Goal: Task Accomplishment & Management: Use online tool/utility

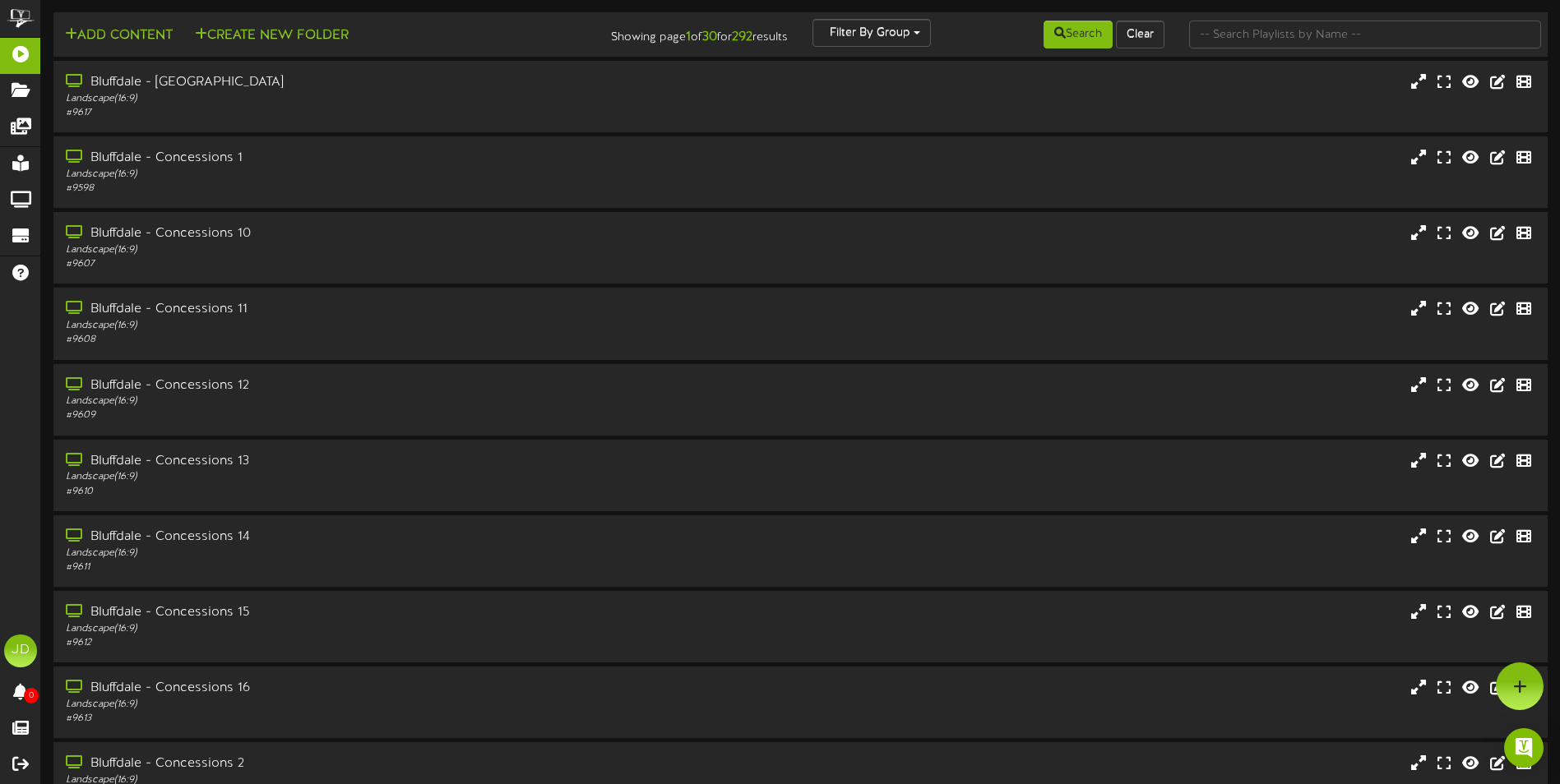
click at [1294, 11] on div "Add Content Create New Folder Showing page 1 of 30 for 292 results Filter By Gr…" at bounding box center [800, 441] width 1519 height 882
click at [1300, 31] on input "text" at bounding box center [1365, 34] width 352 height 28
type input "surprise"
click at [1045, 29] on button "Search" at bounding box center [1077, 34] width 69 height 28
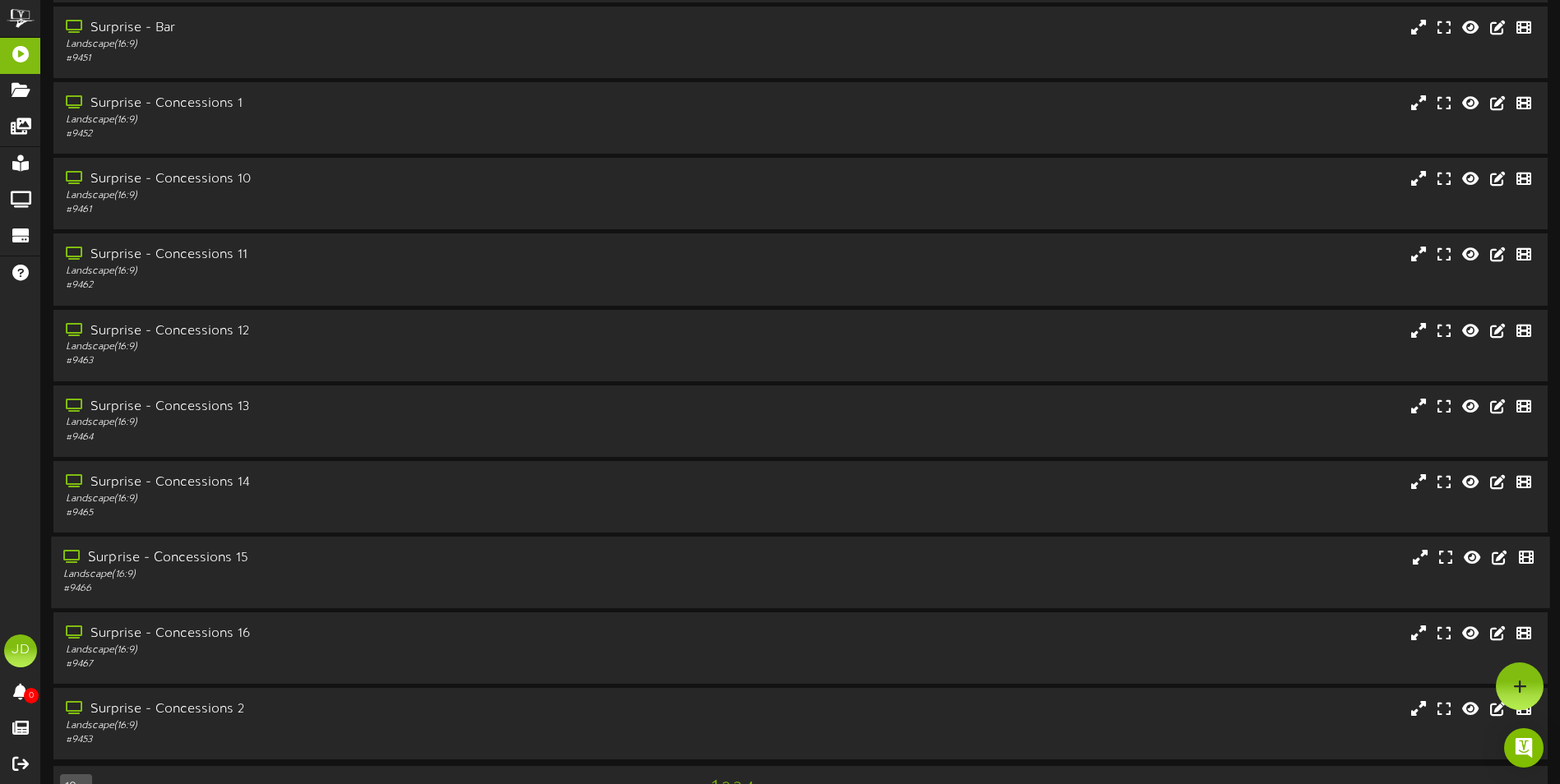
scroll to position [98, 0]
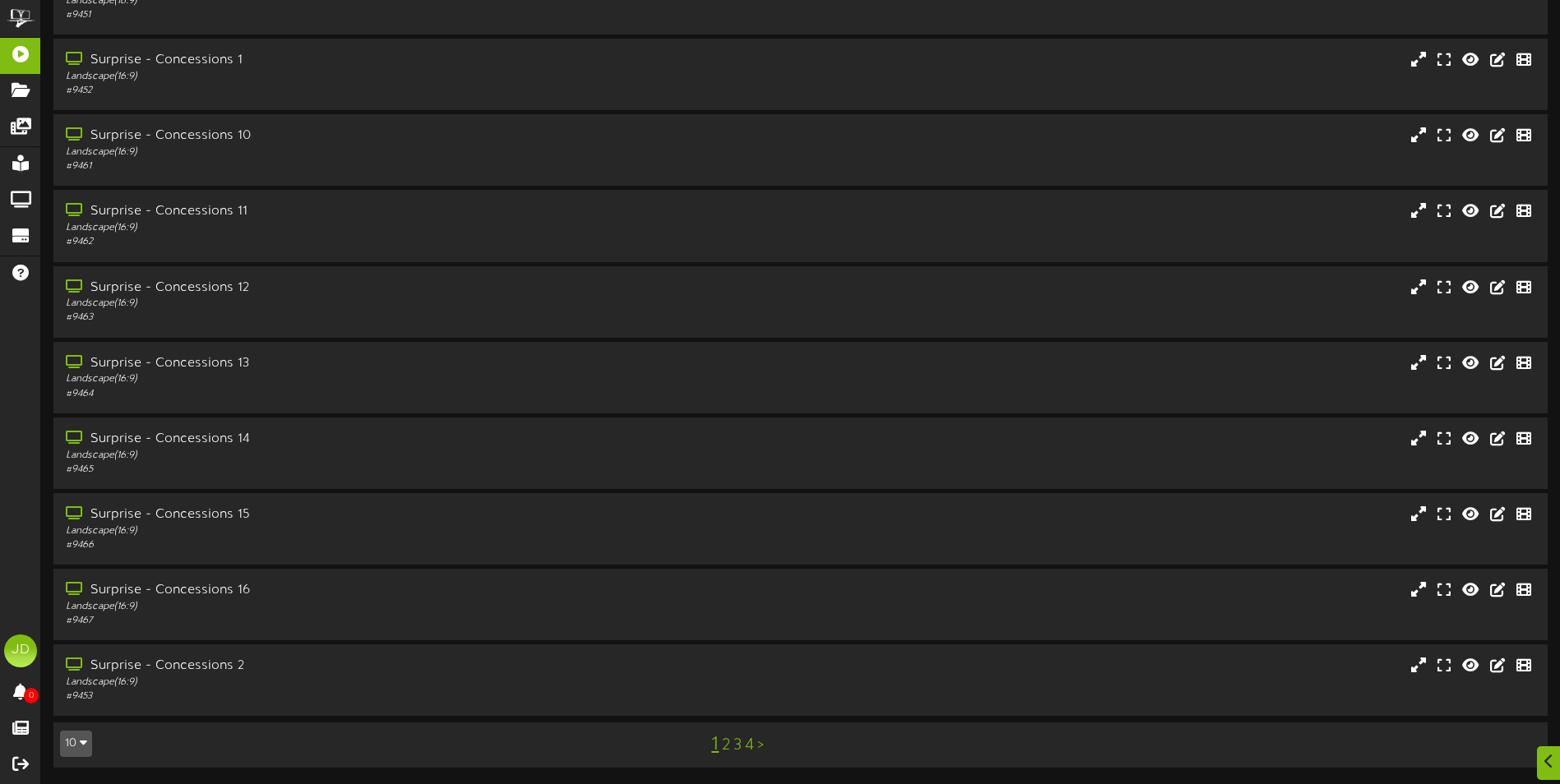
click at [743, 751] on div "1 2 3 4 >" at bounding box center [737, 745] width 376 height 31
click at [739, 746] on div "1 2 3 4 >" at bounding box center [737, 745] width 376 height 31
click at [738, 745] on link "3" at bounding box center [737, 745] width 8 height 18
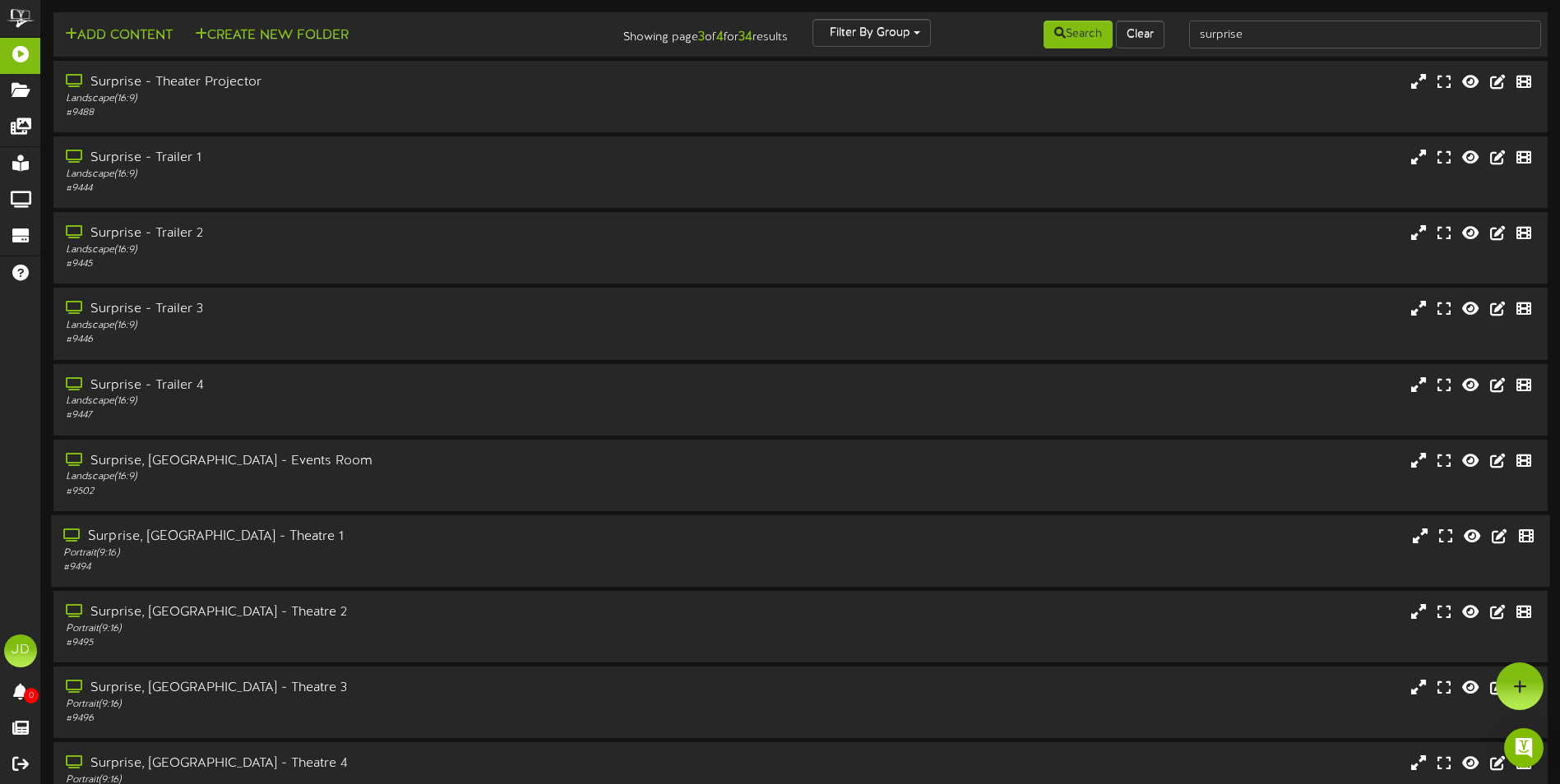
click at [333, 552] on div "Portrait ( 9:16 )" at bounding box center [363, 554] width 599 height 14
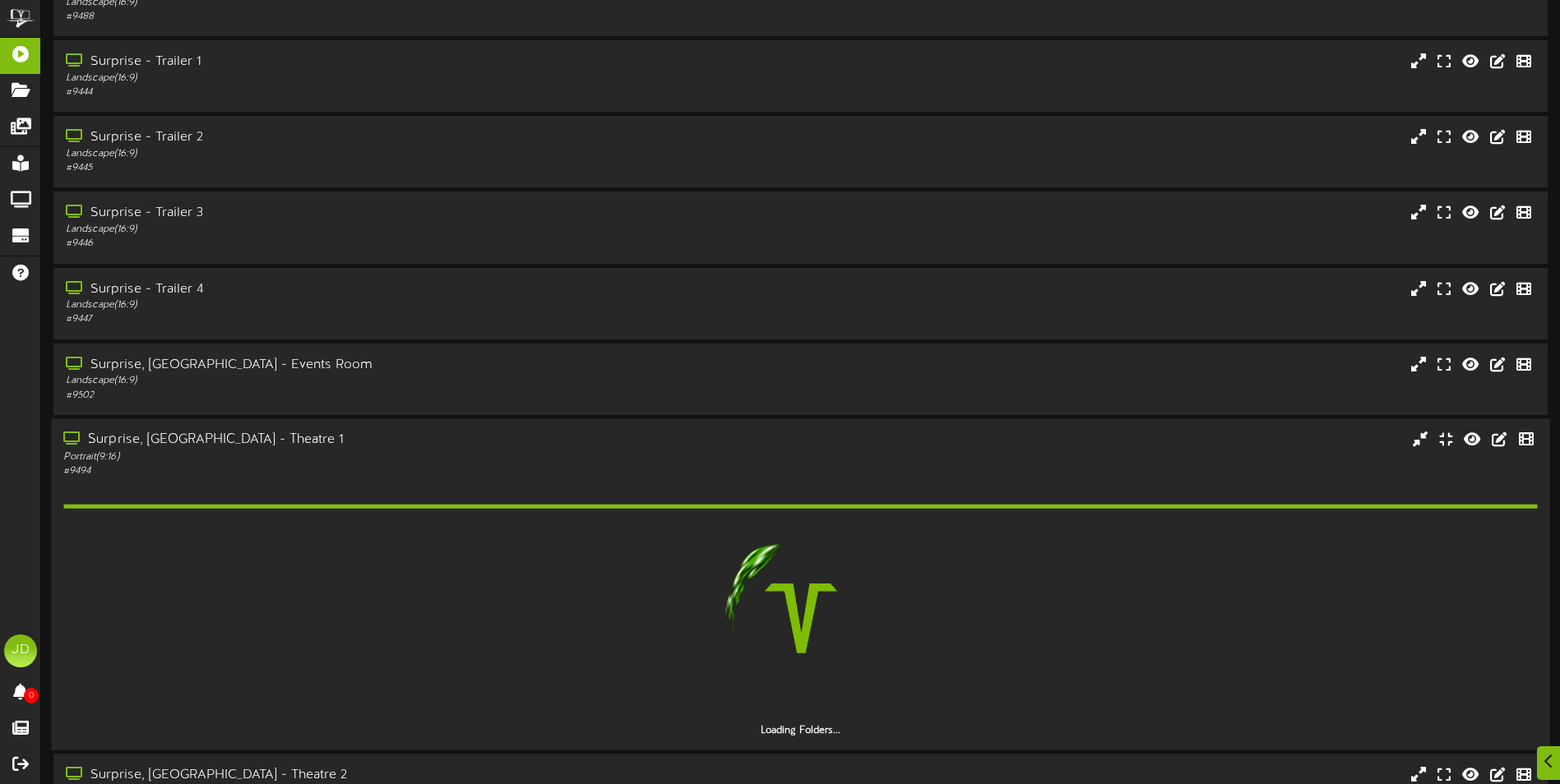
scroll to position [246, 0]
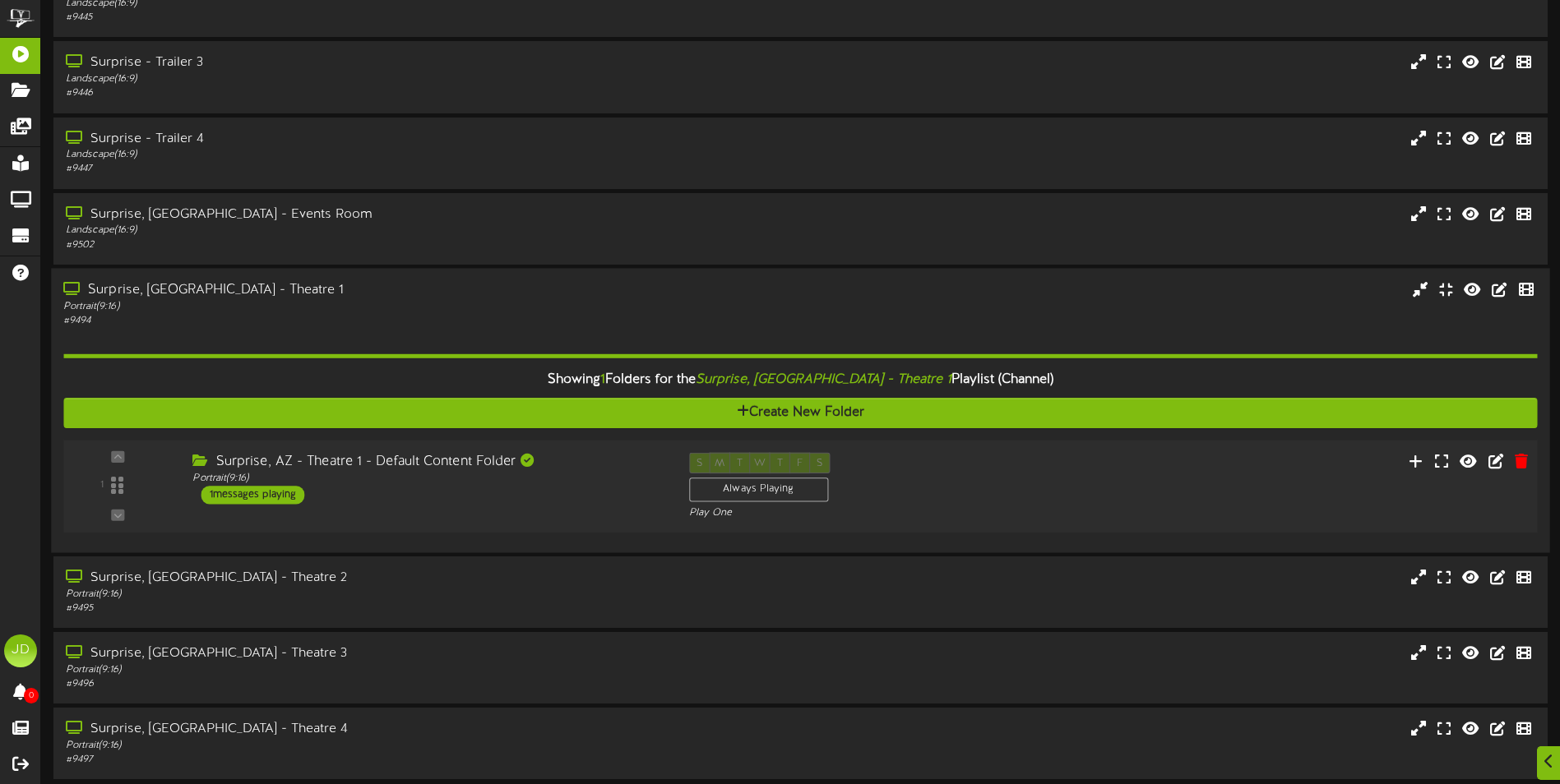
click at [498, 514] on div "1 ( 9:16" at bounding box center [799, 486] width 1488 height 67
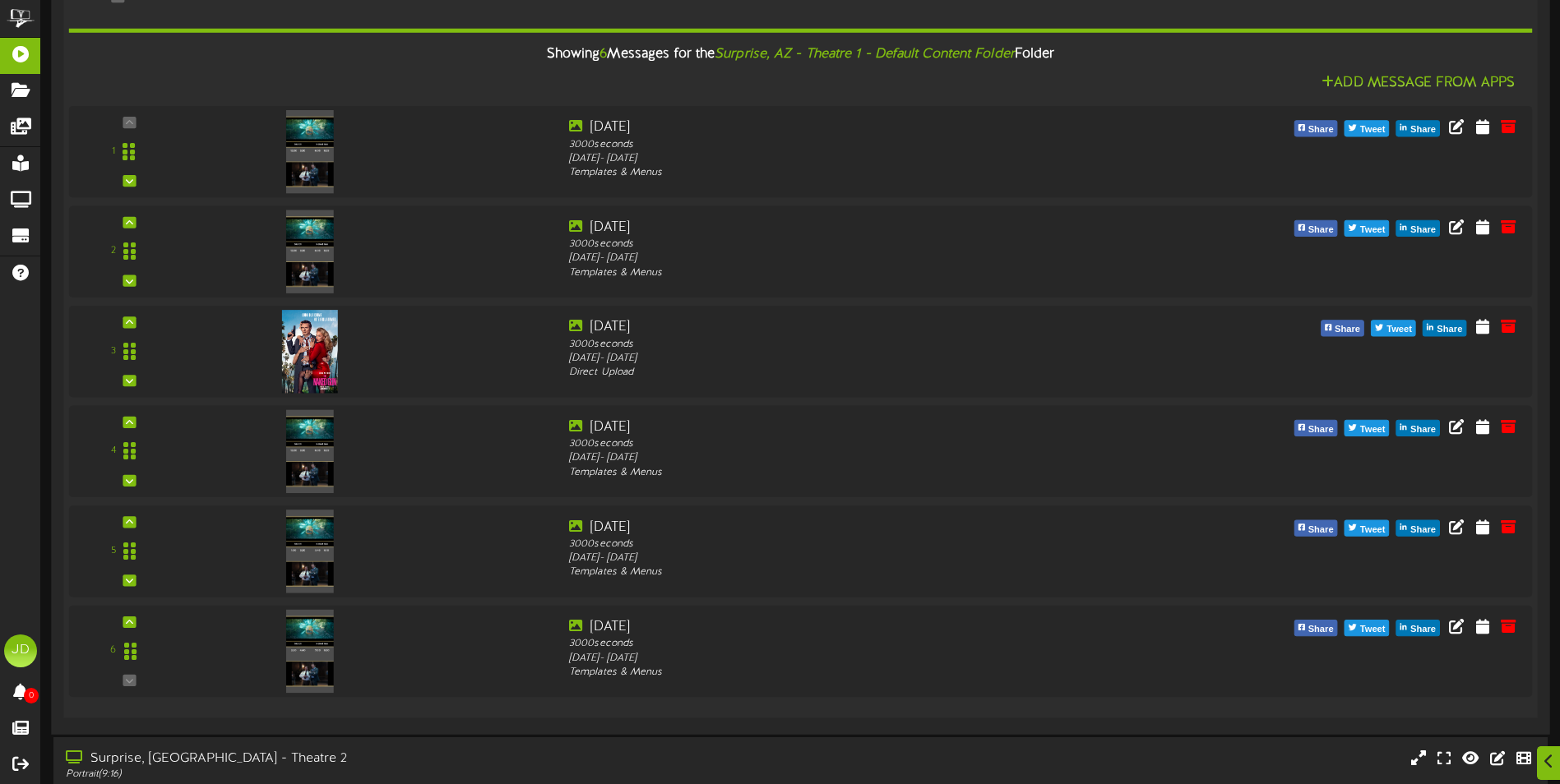
scroll to position [815, 0]
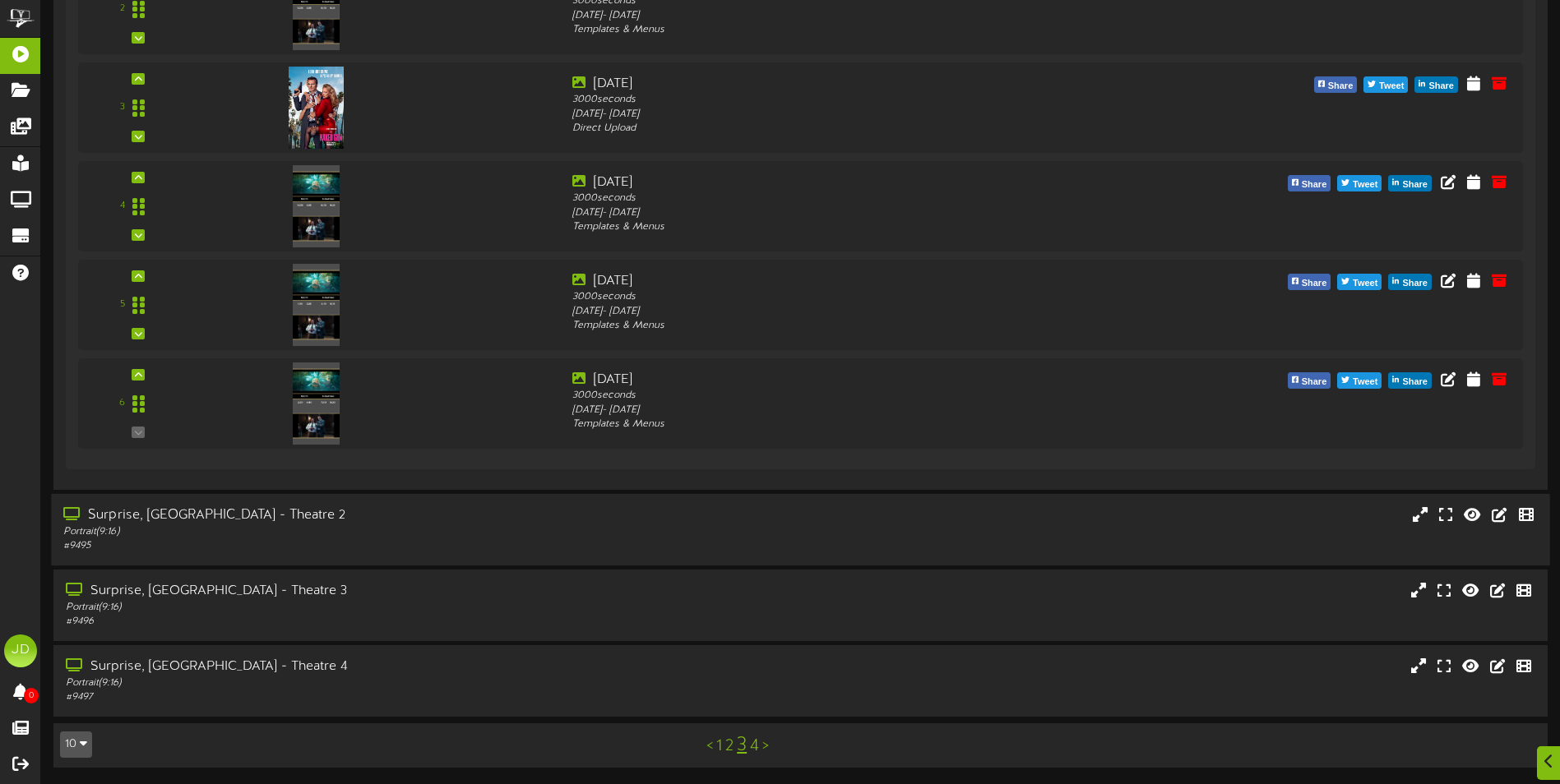
drag, startPoint x: 418, startPoint y: 533, endPoint x: 452, endPoint y: 515, distance: 38.5
click at [419, 533] on div "Portrait ( 9:16 )" at bounding box center [363, 531] width 599 height 14
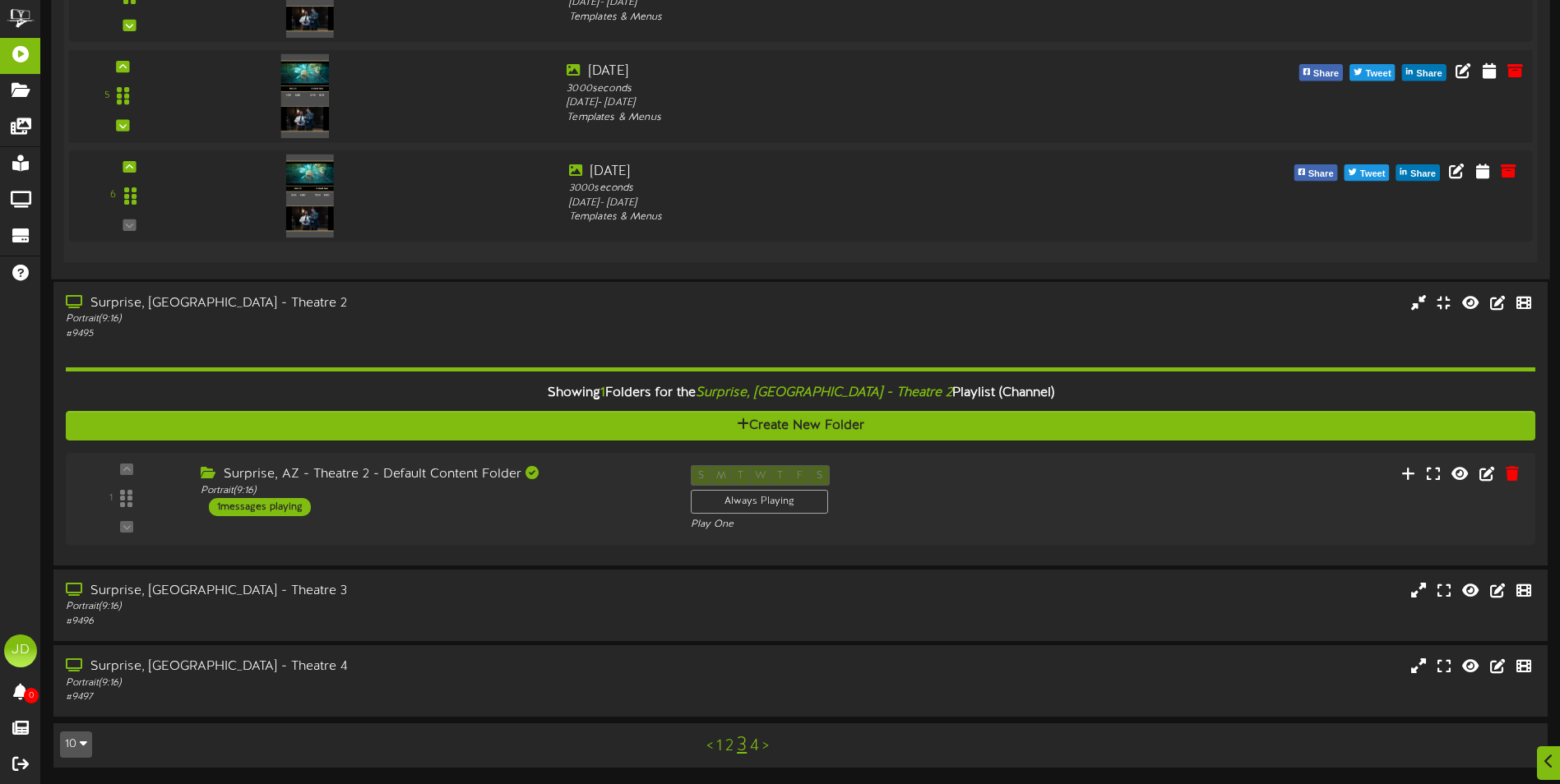
scroll to position [1216, 0]
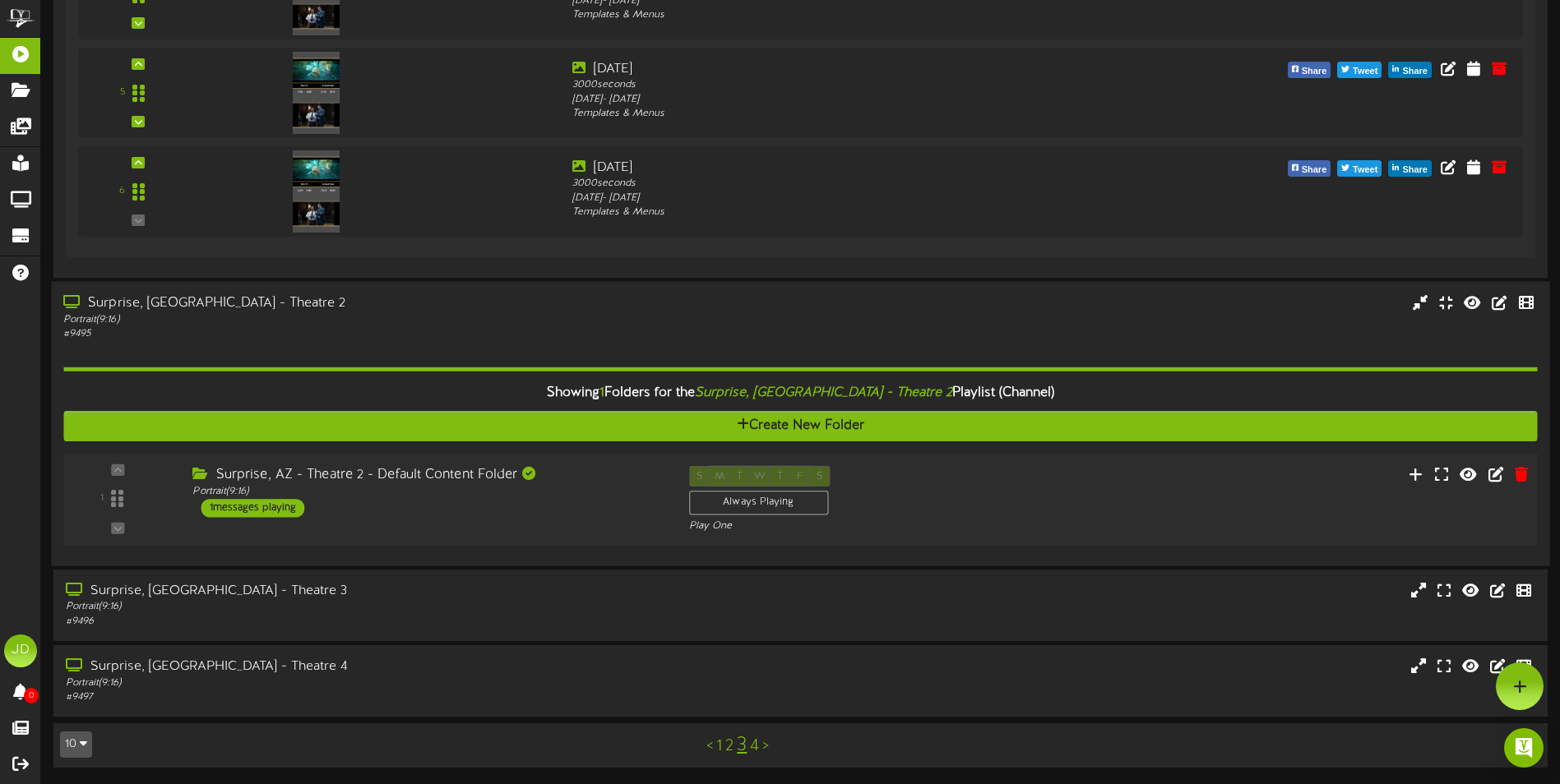
drag, startPoint x: 573, startPoint y: 513, endPoint x: 607, endPoint y: 523, distance: 35.4
click at [573, 513] on div "Surprise, AZ - Theatre 2 - Default Content Folder Portrait ( 9:16 ) 1 messages …" at bounding box center [427, 491] width 496 height 52
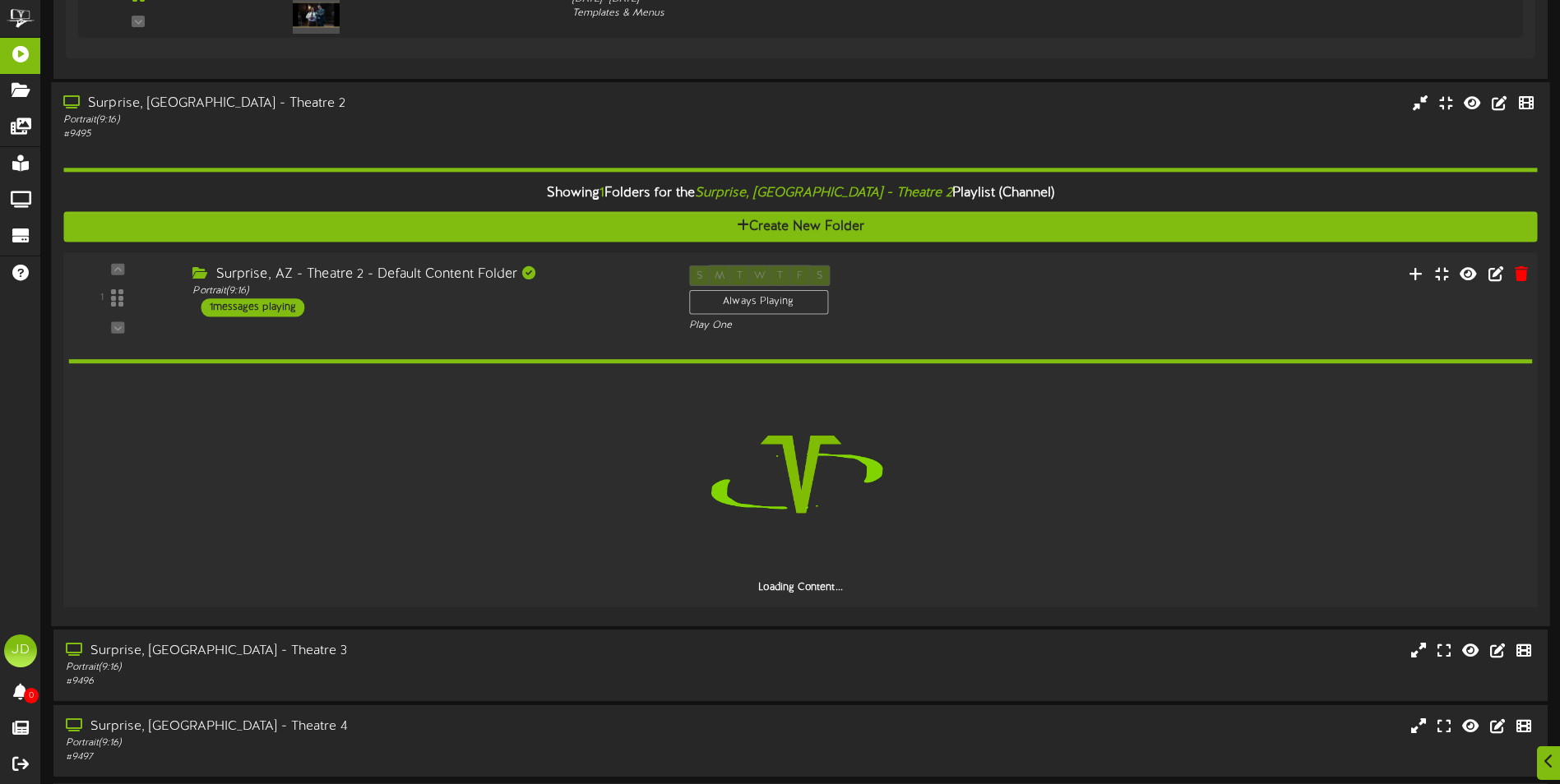
scroll to position [1475, 0]
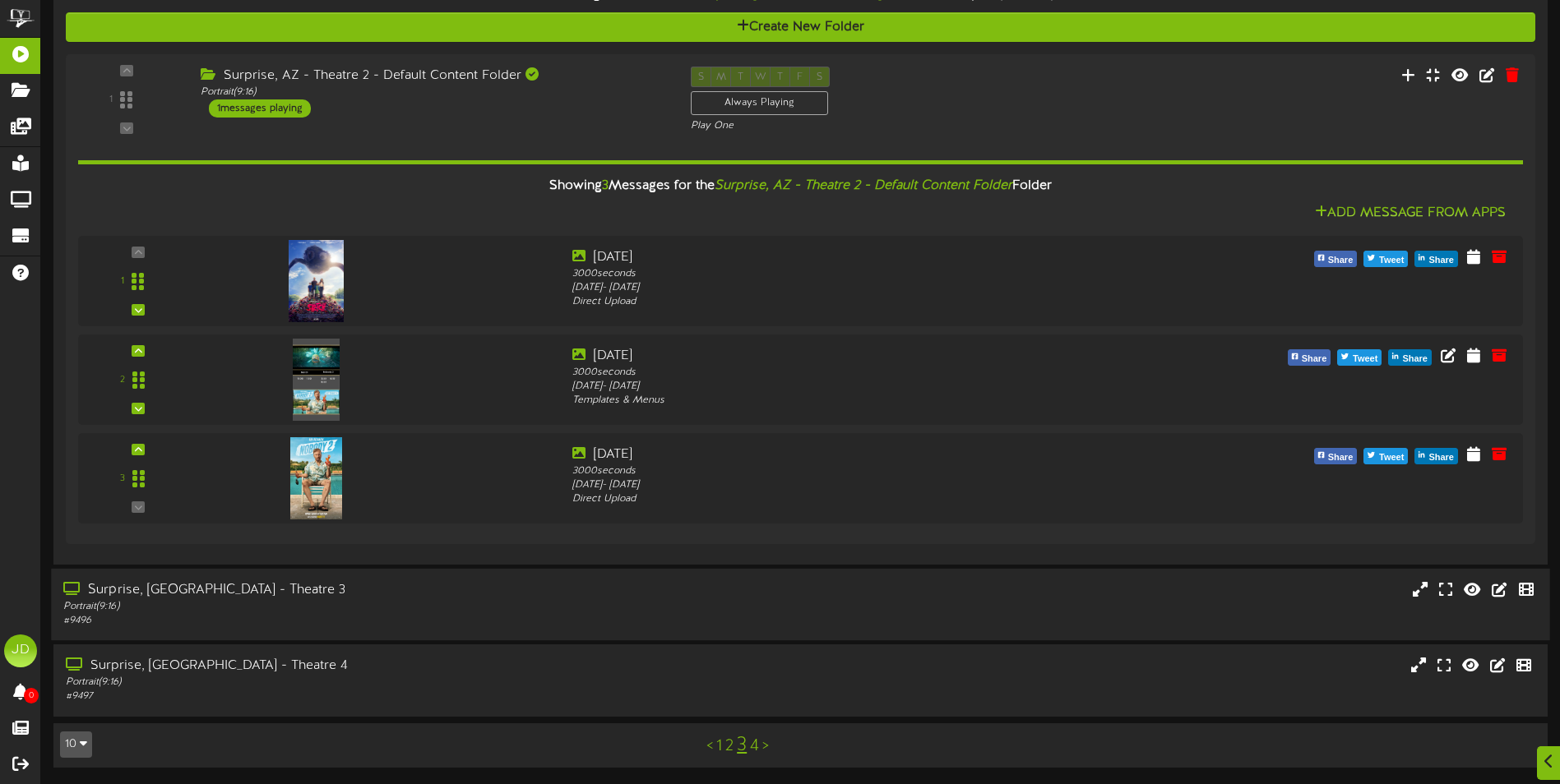
click at [401, 613] on div "Portrait ( 9:16 )" at bounding box center [363, 607] width 599 height 14
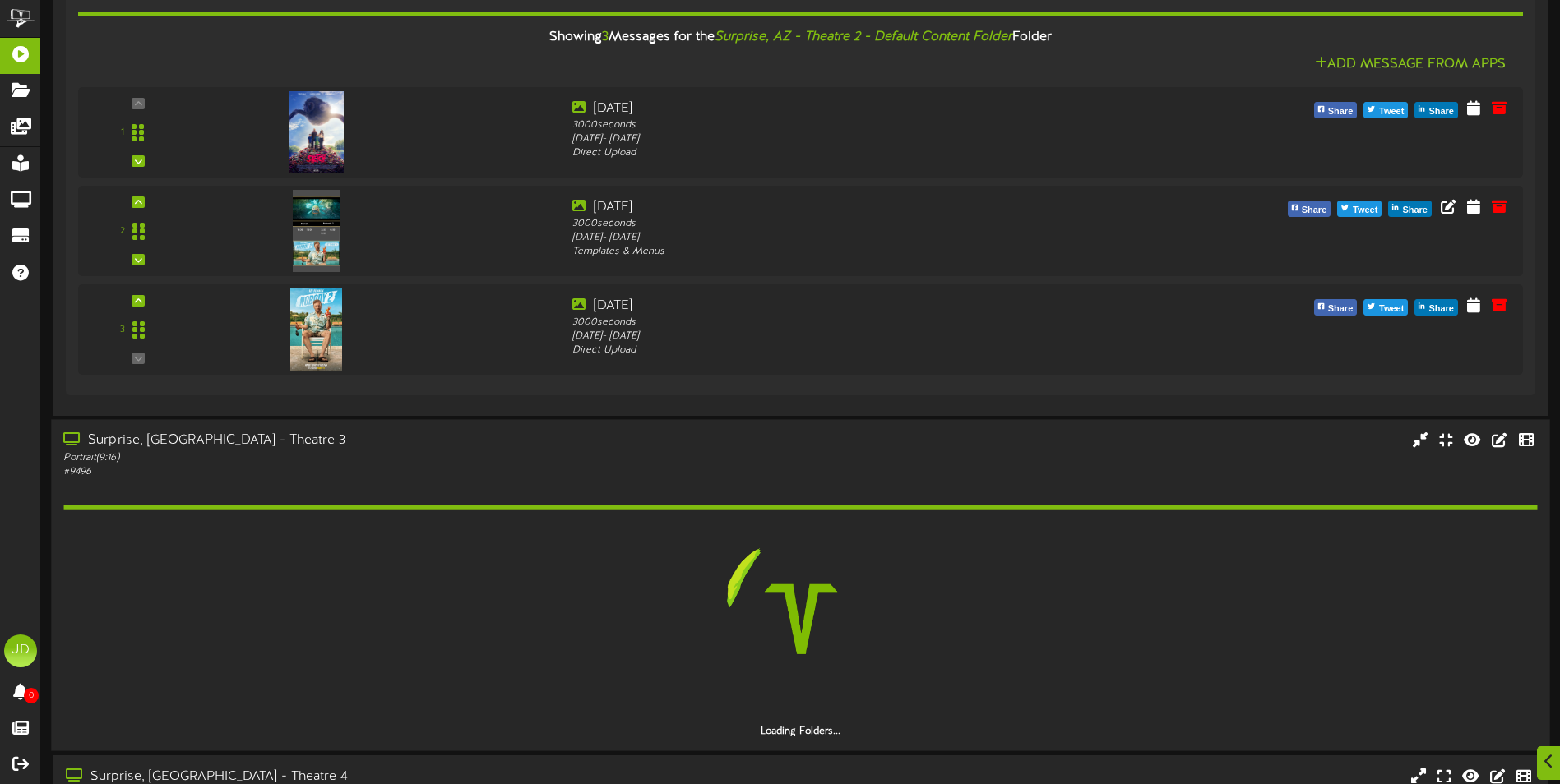
scroll to position [1874, 0]
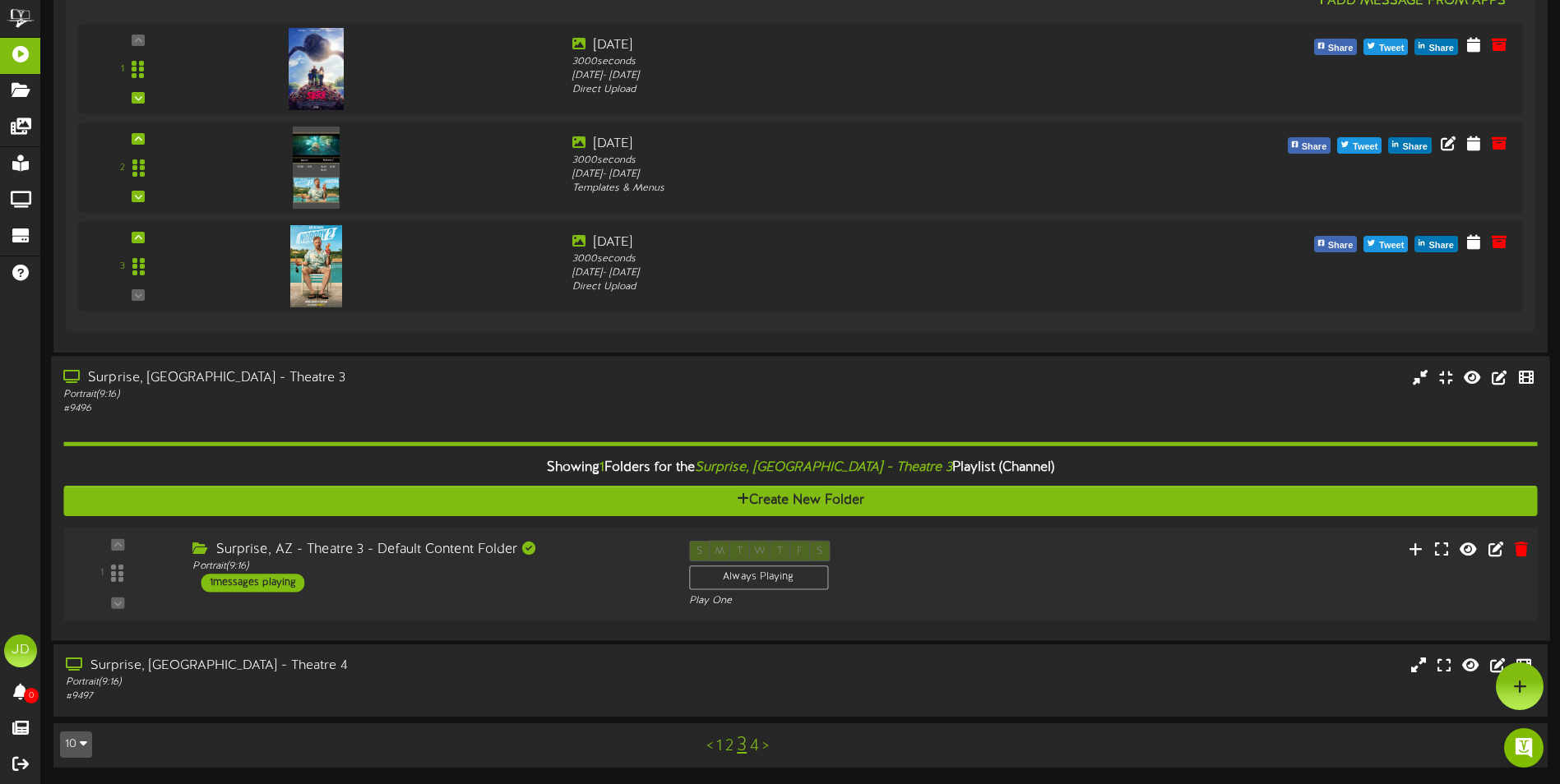
click at [608, 582] on div "Surprise, AZ - Theatre 3 - Default Content Folder Portrait ( 9:16 ) 1 messages …" at bounding box center [427, 567] width 496 height 52
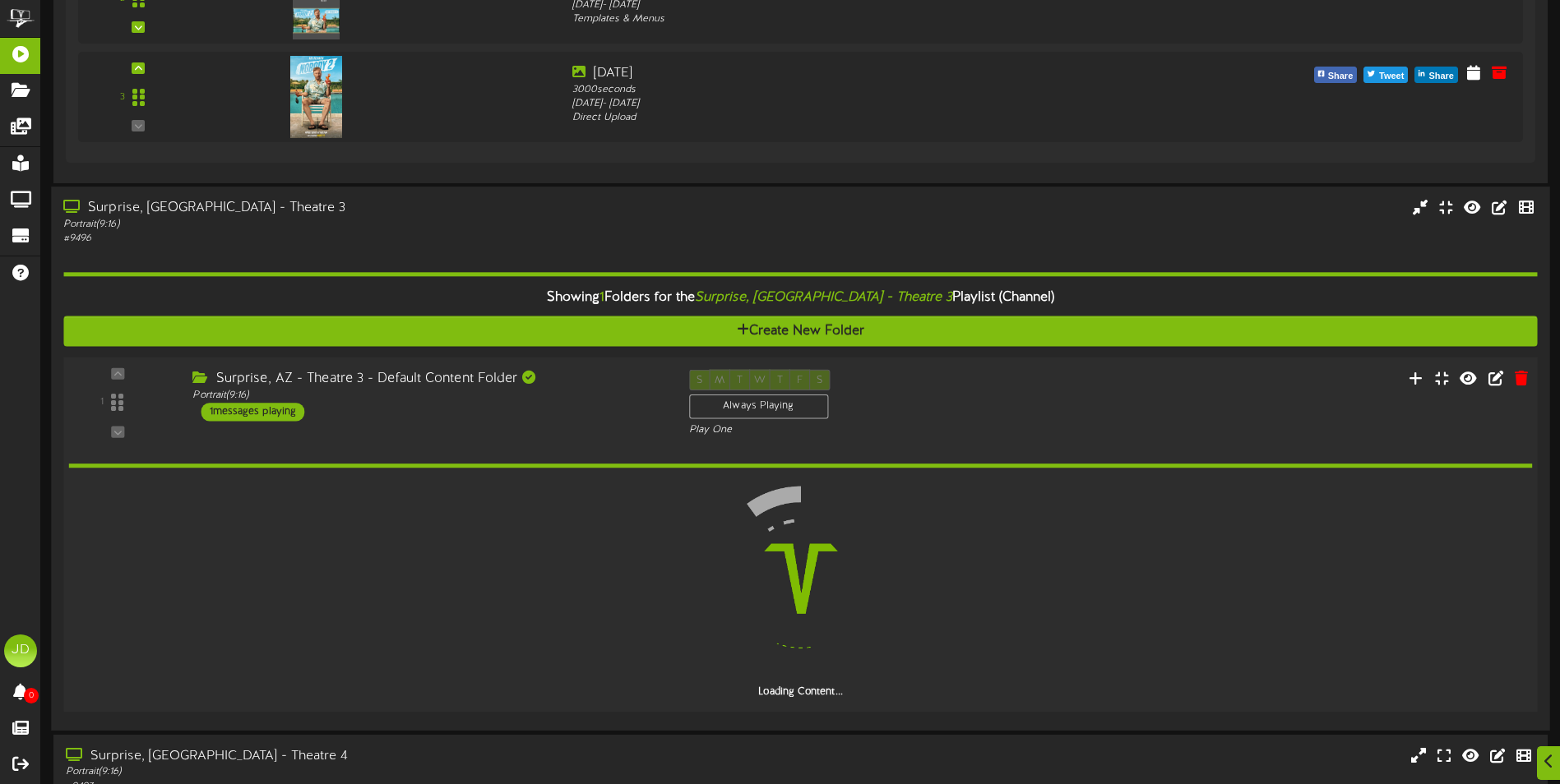
scroll to position [1999, 0]
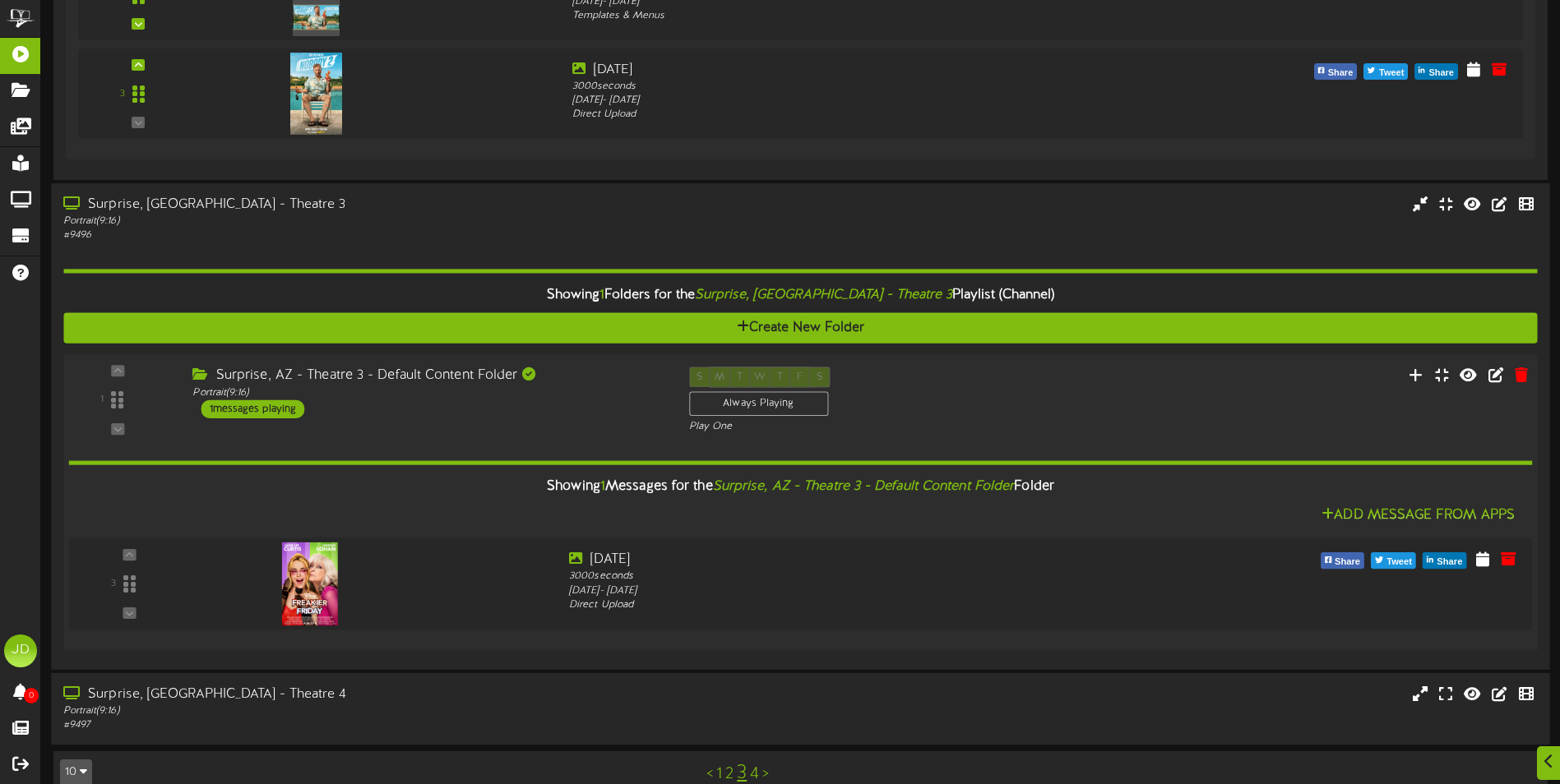
click at [517, 705] on div "Portrait ( 9:16 )" at bounding box center [363, 711] width 599 height 14
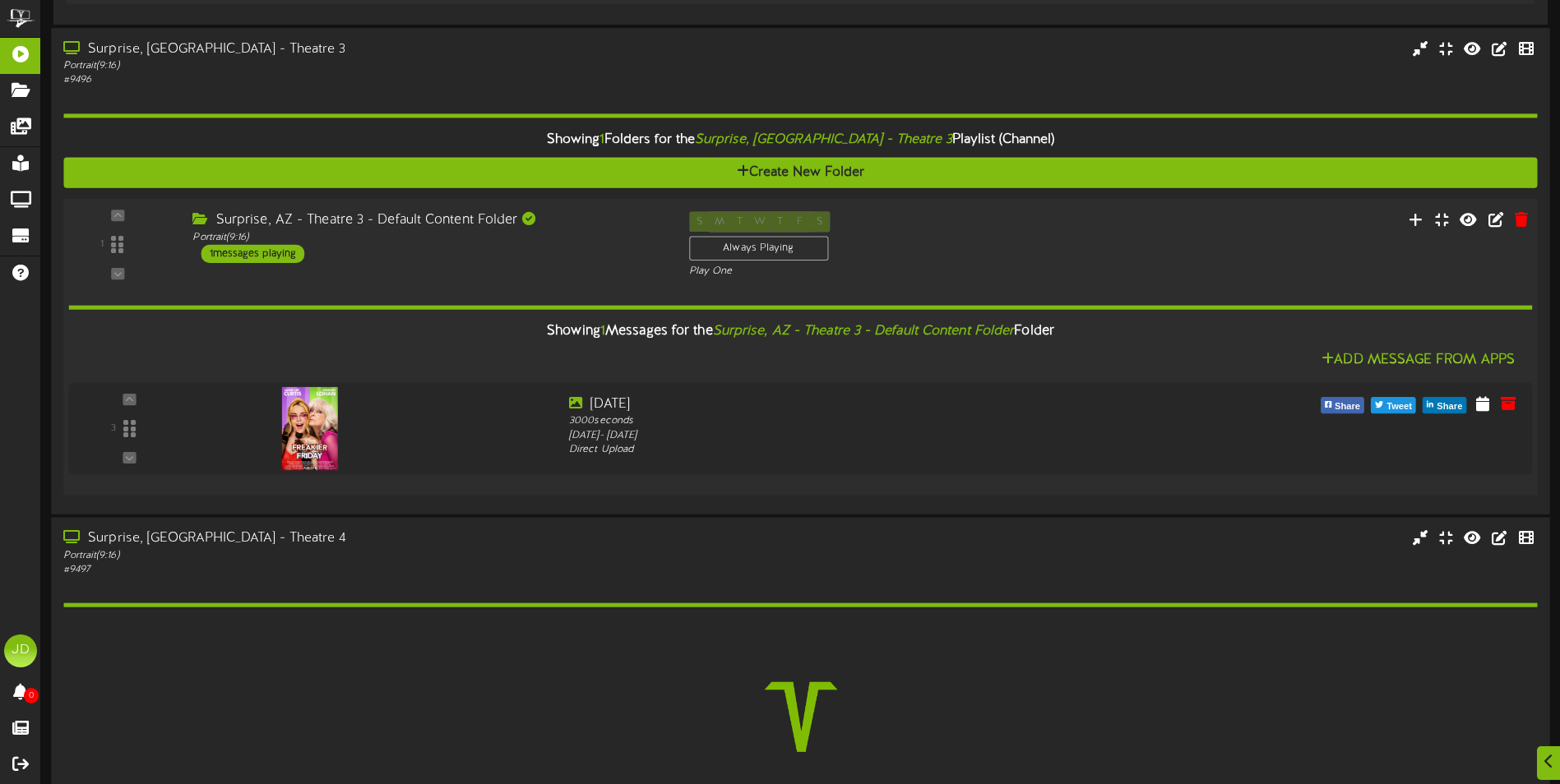
scroll to position [2287, 0]
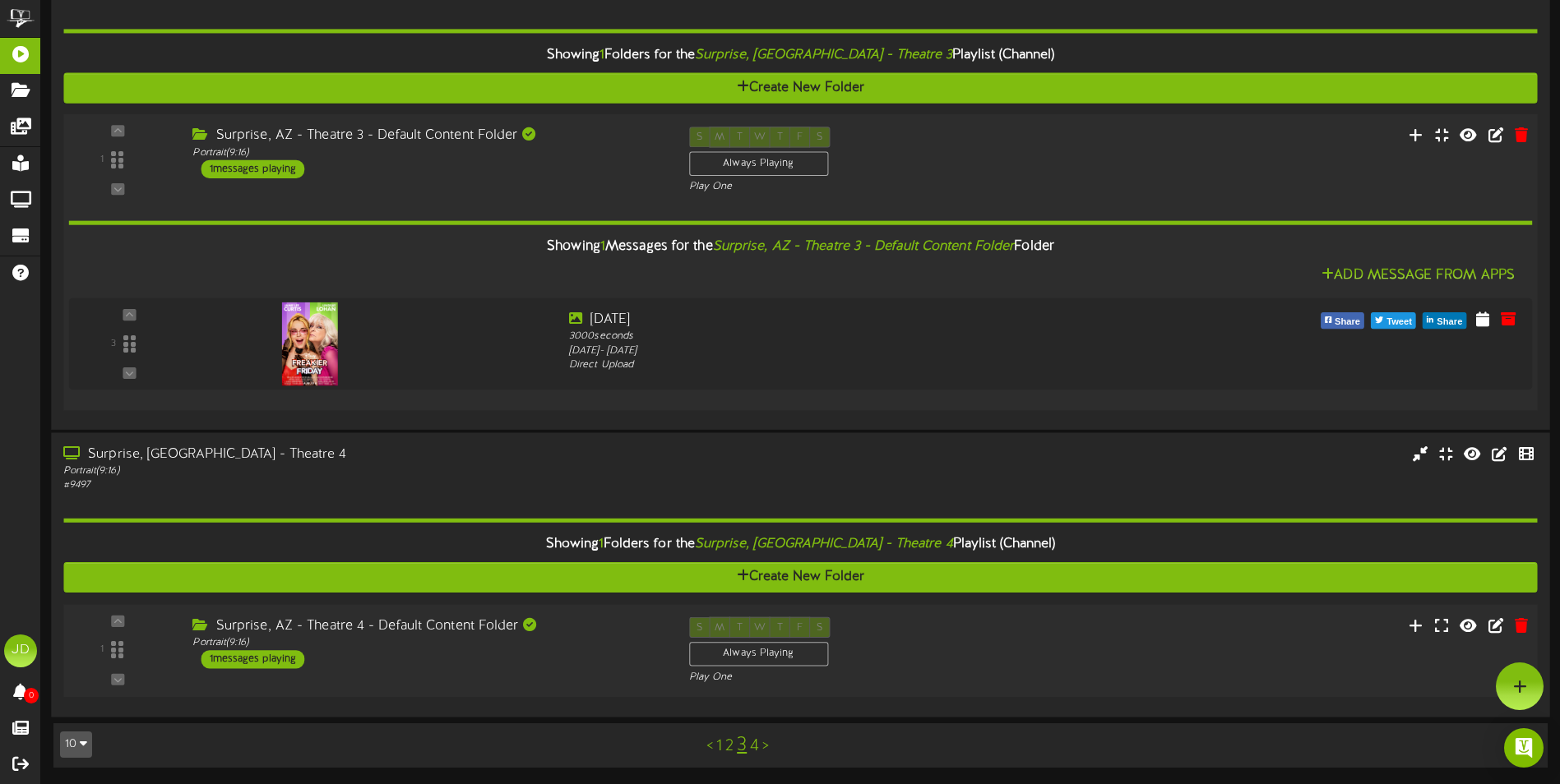
drag, startPoint x: 525, startPoint y: 658, endPoint x: 549, endPoint y: 660, distance: 24.1
click at [530, 659] on div "Surprise, AZ - Theatre 4 - Default Content Folder Portrait ( 9:16 ) 1 messages …" at bounding box center [427, 643] width 496 height 52
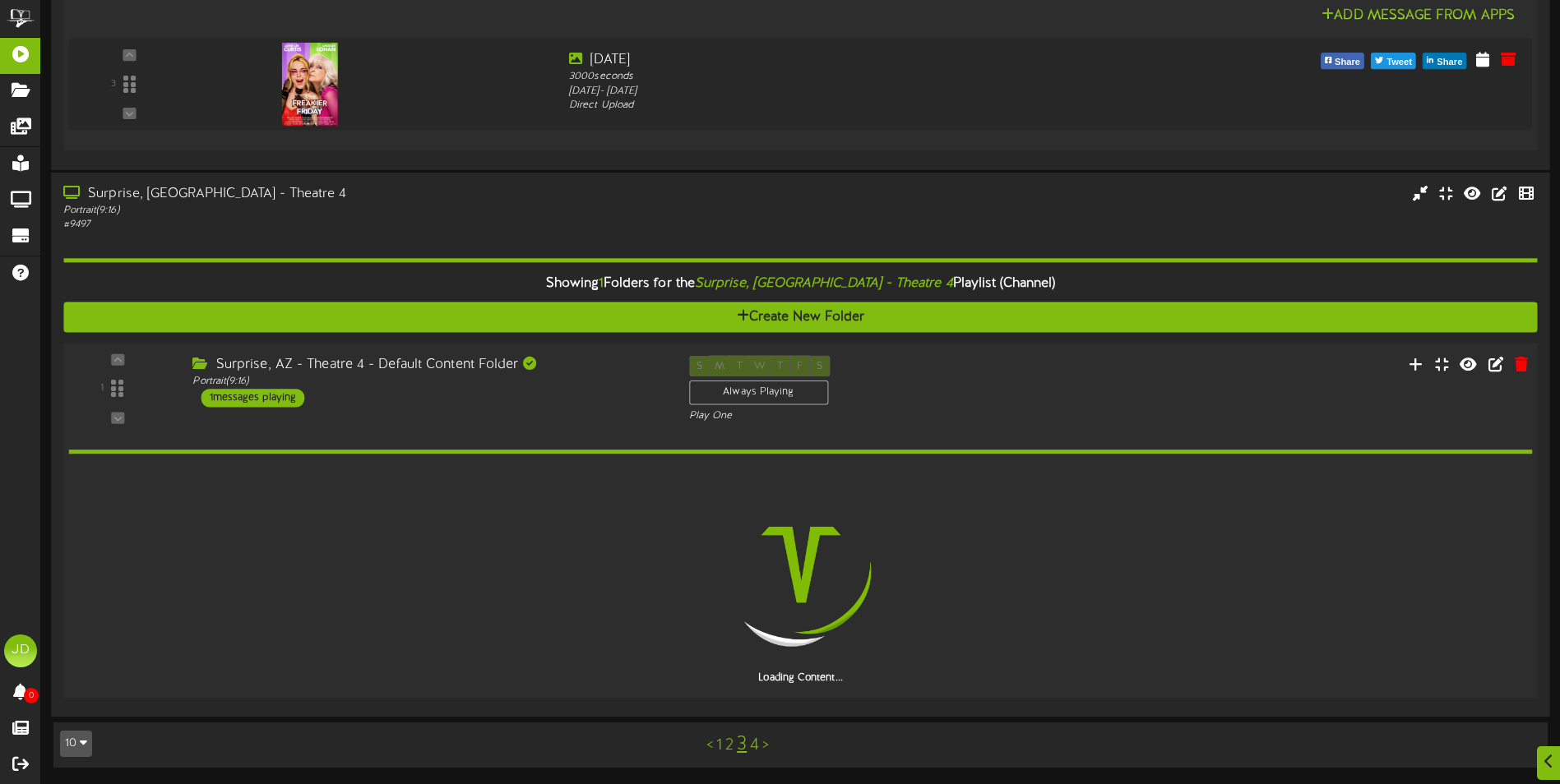
scroll to position [2441, 0]
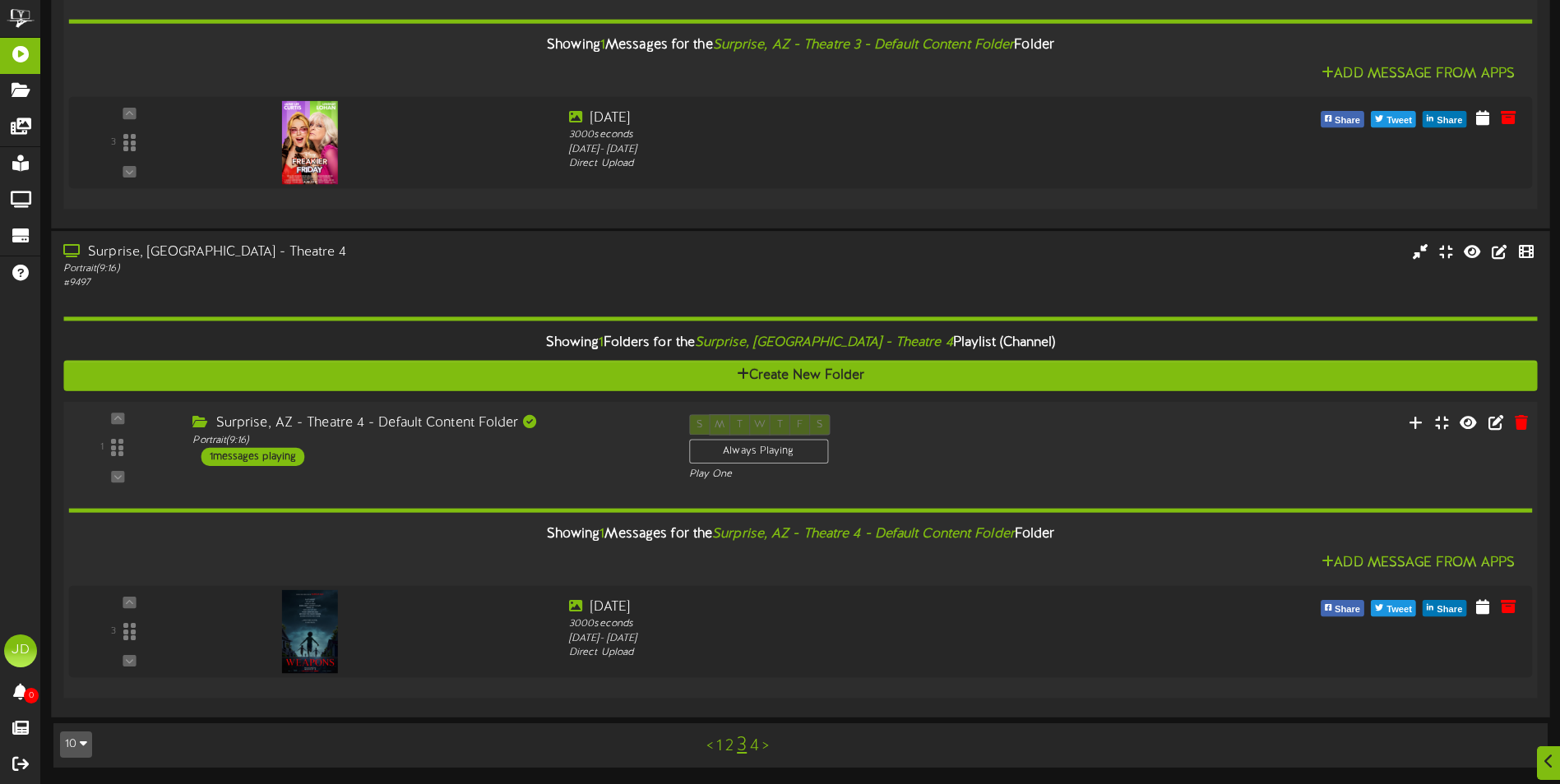
click at [753, 745] on link "4" at bounding box center [754, 746] width 9 height 18
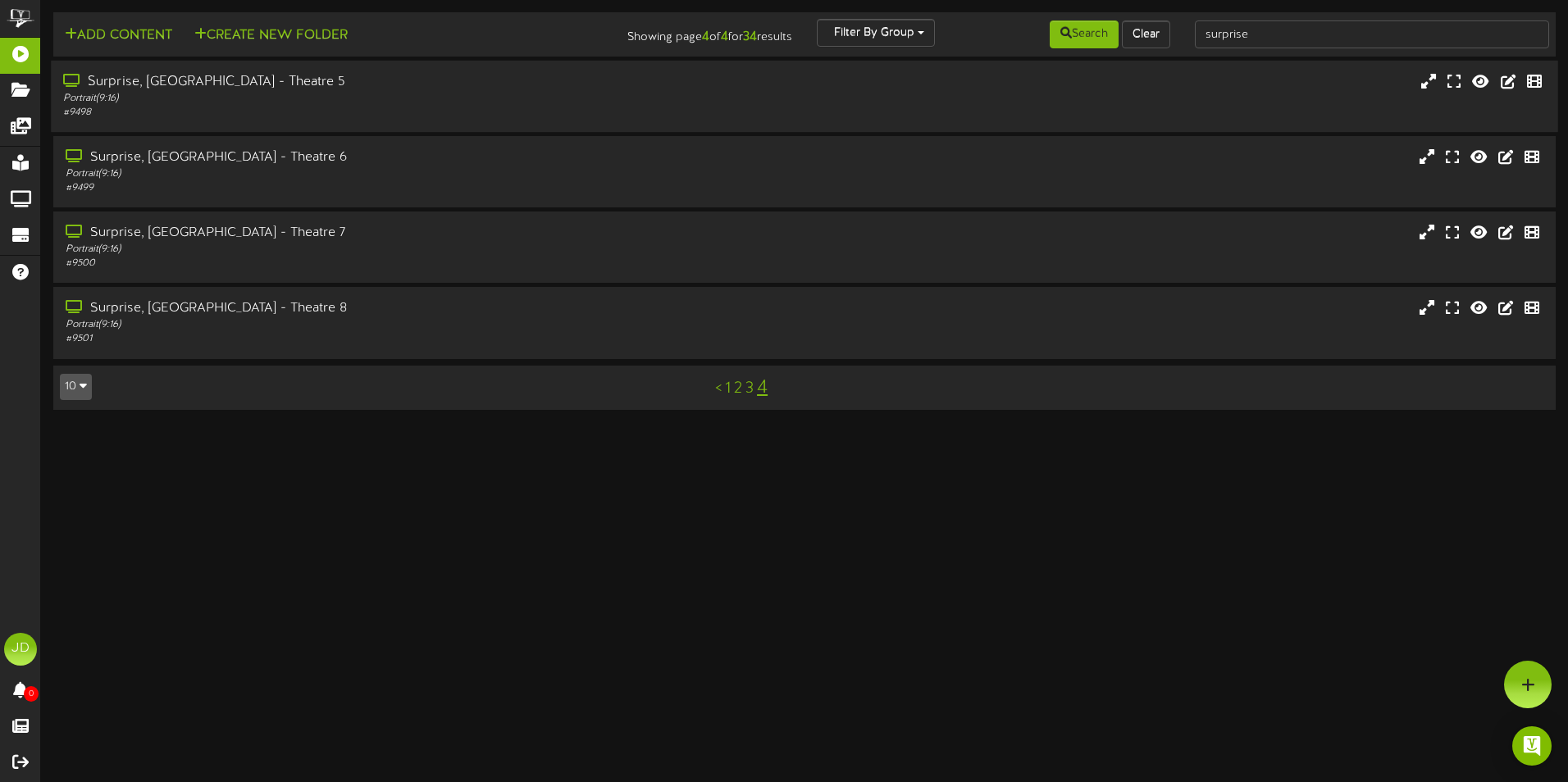
click at [321, 90] on div "Surprise, [GEOGRAPHIC_DATA] - Theatre 5" at bounding box center [365, 82] width 603 height 19
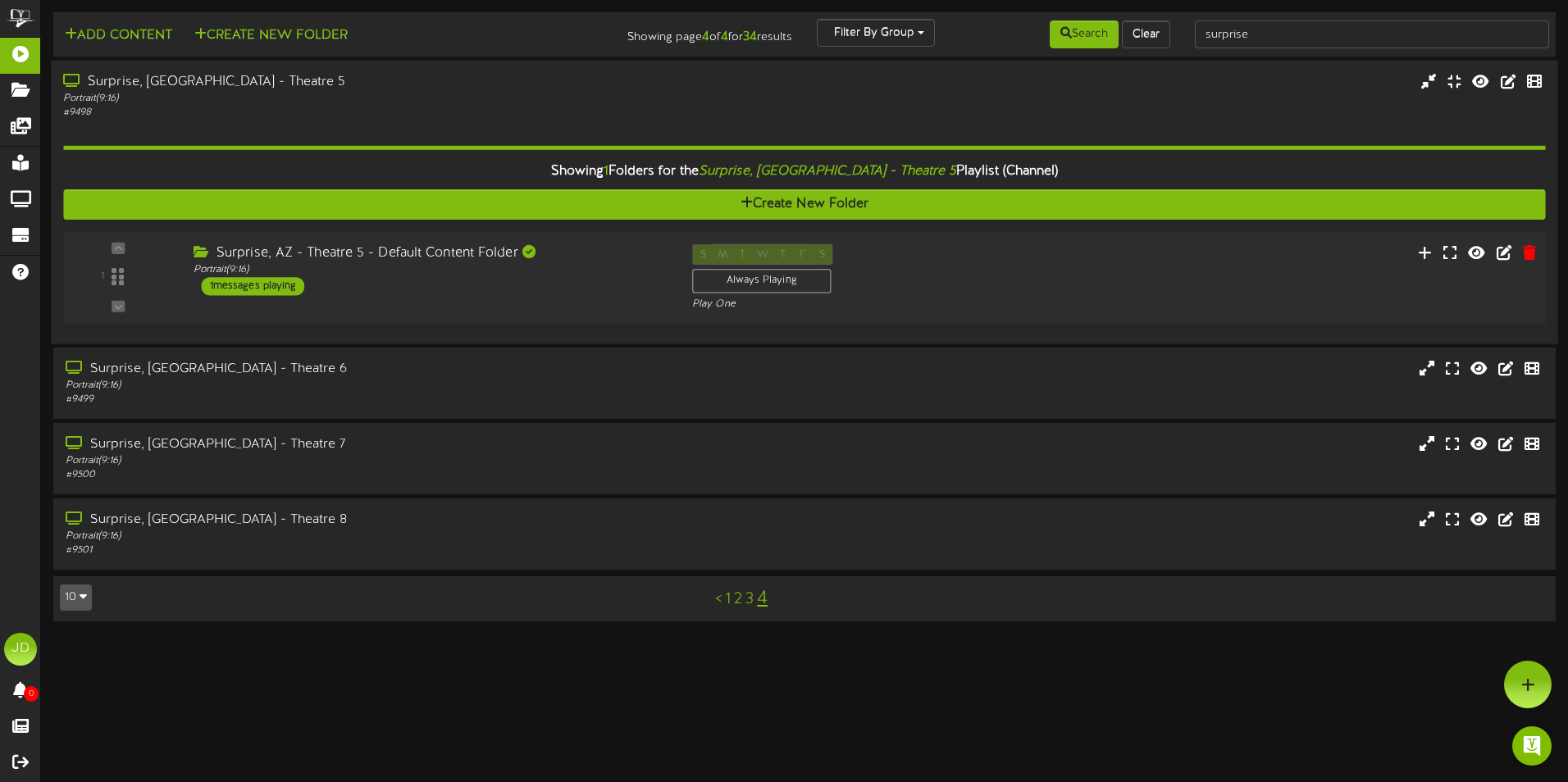
click at [523, 307] on div "1 ( 9:16" at bounding box center [804, 277] width 1496 height 67
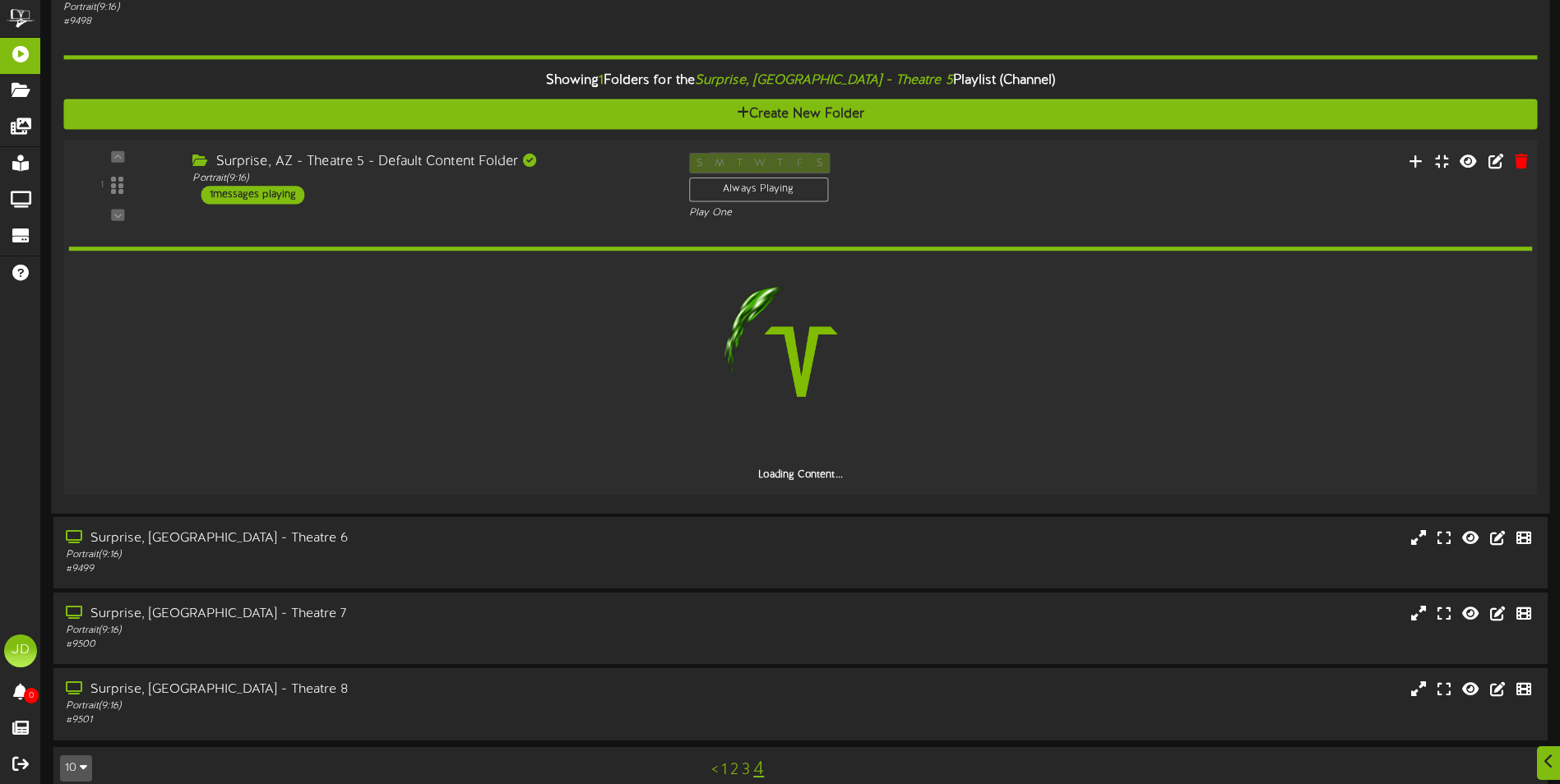
scroll to position [97, 0]
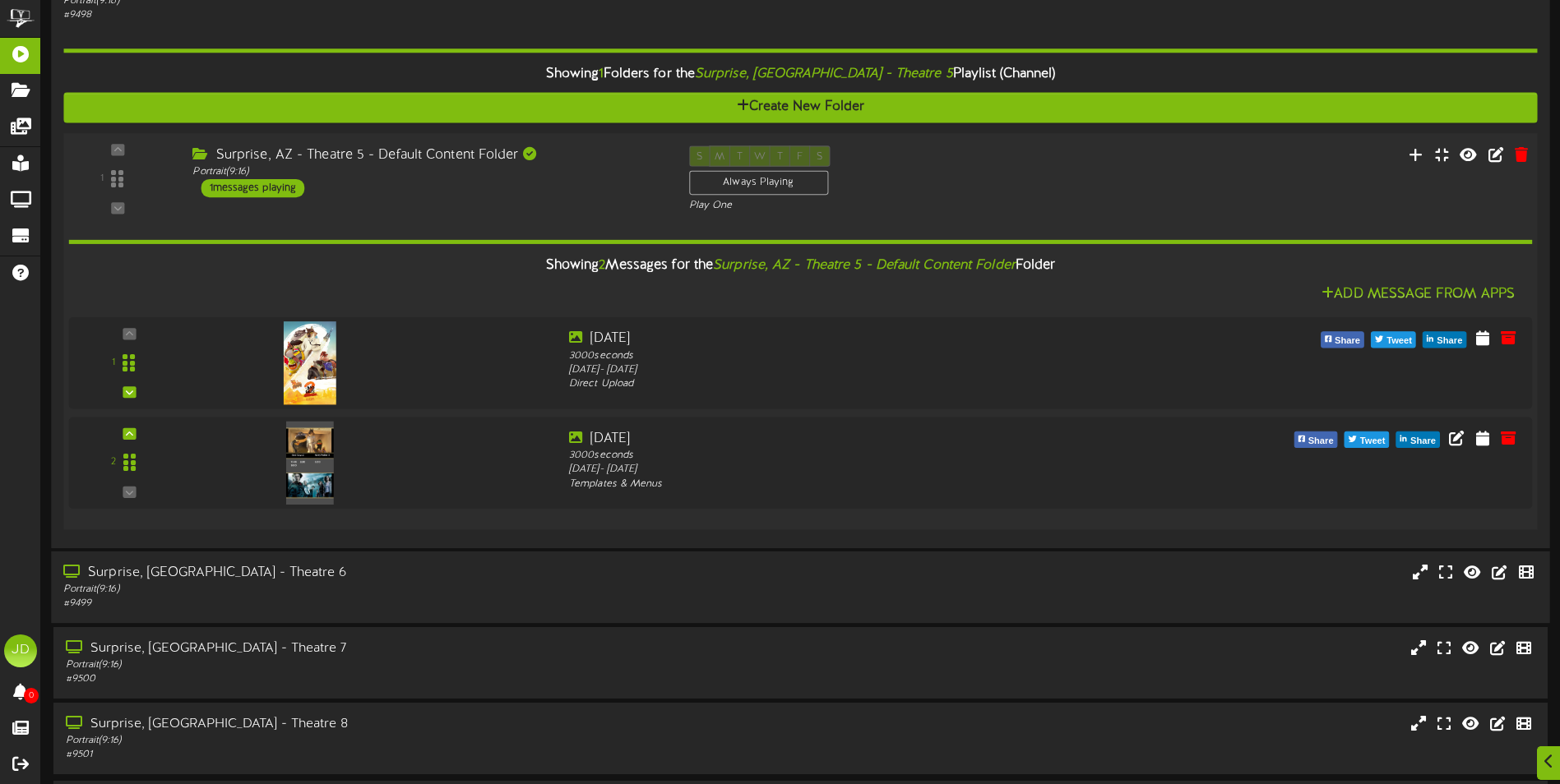
click at [367, 615] on div "Surprise, [GEOGRAPHIC_DATA] - Theatre 6 Portrait ( 9:16 ) # 9499" at bounding box center [800, 588] width 1498 height 72
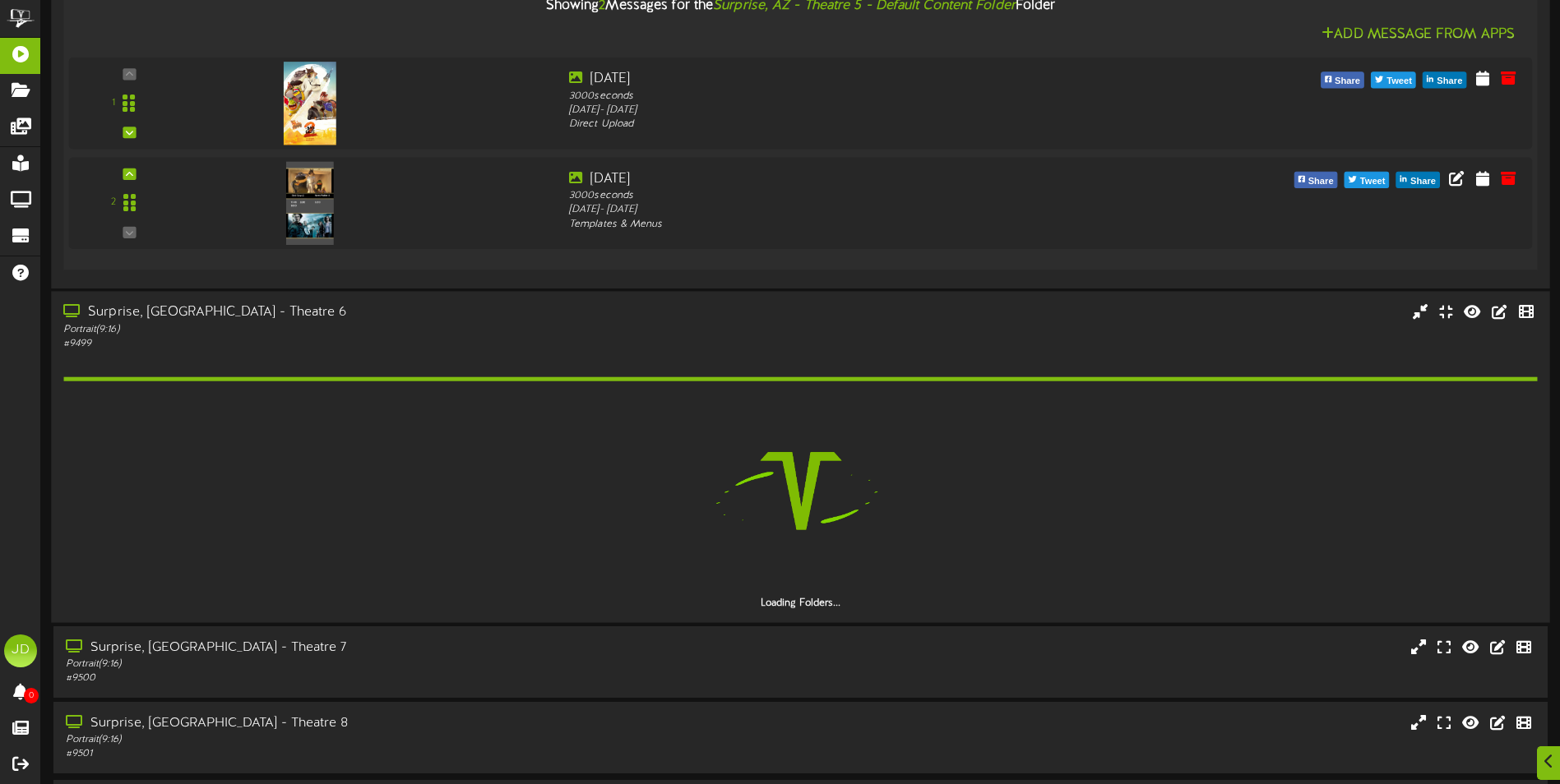
scroll to position [414, 0]
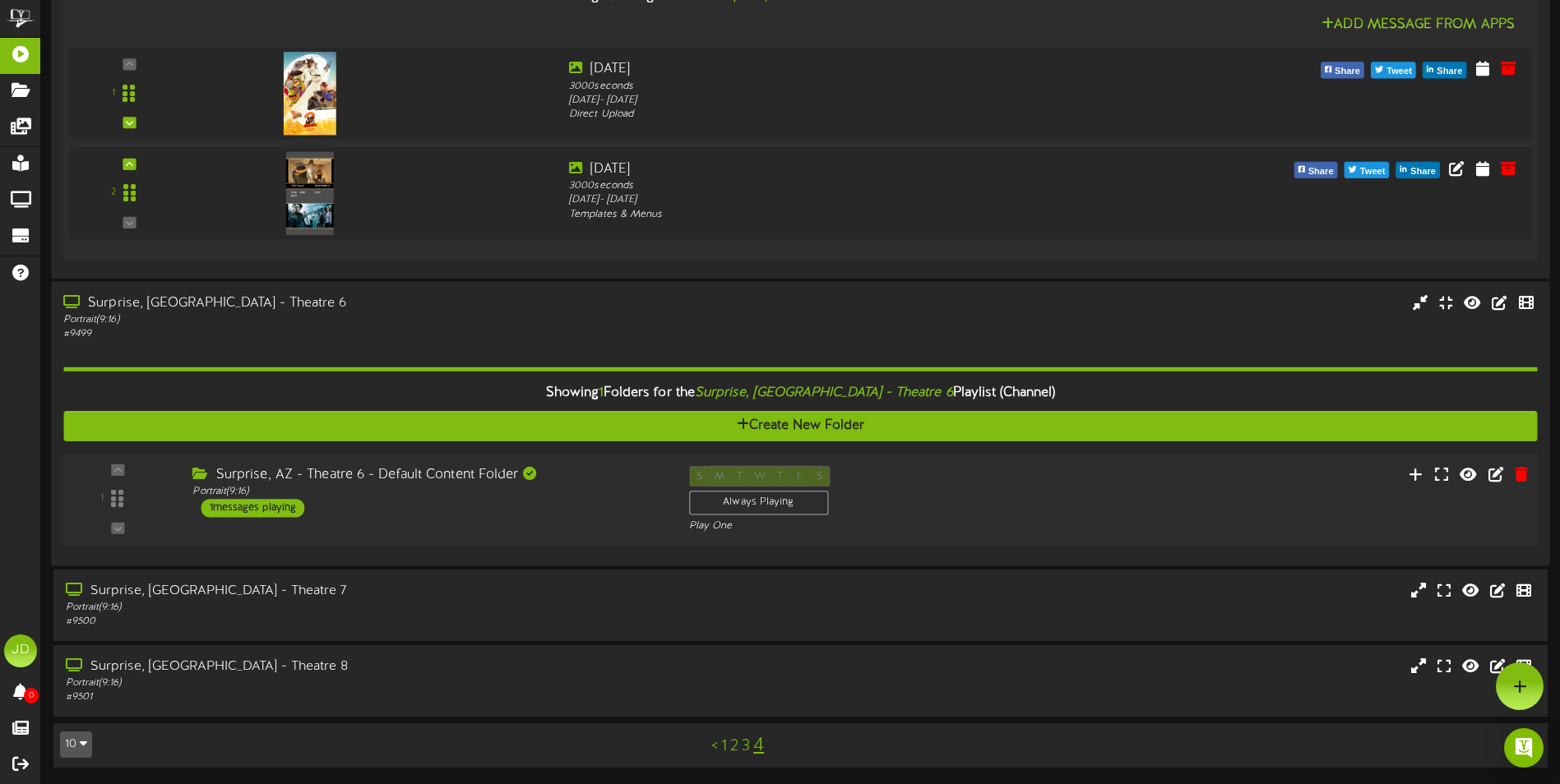
click at [543, 533] on div "1 ( 9:16" at bounding box center [799, 498] width 1488 height 67
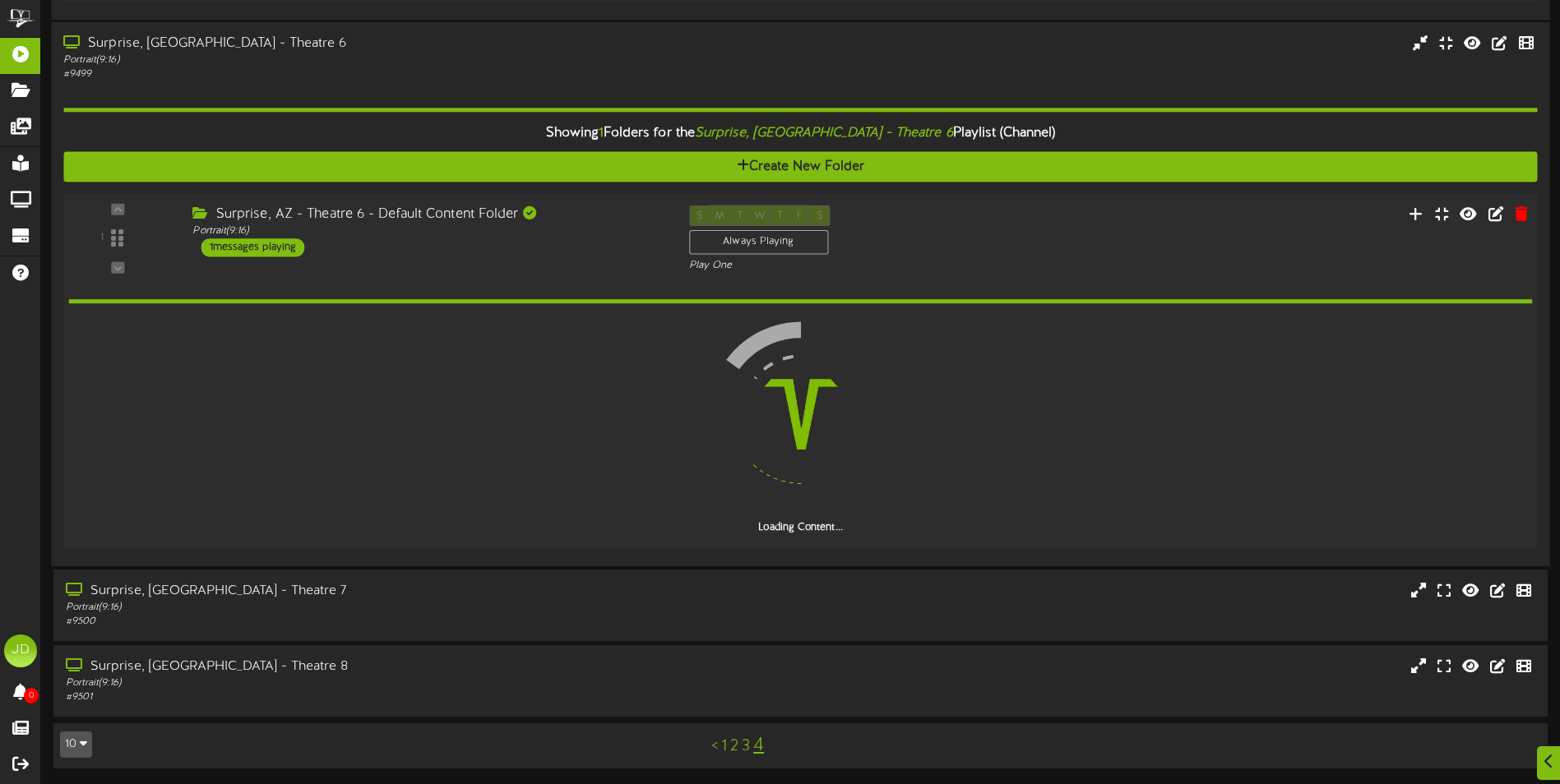
scroll to position [568, 0]
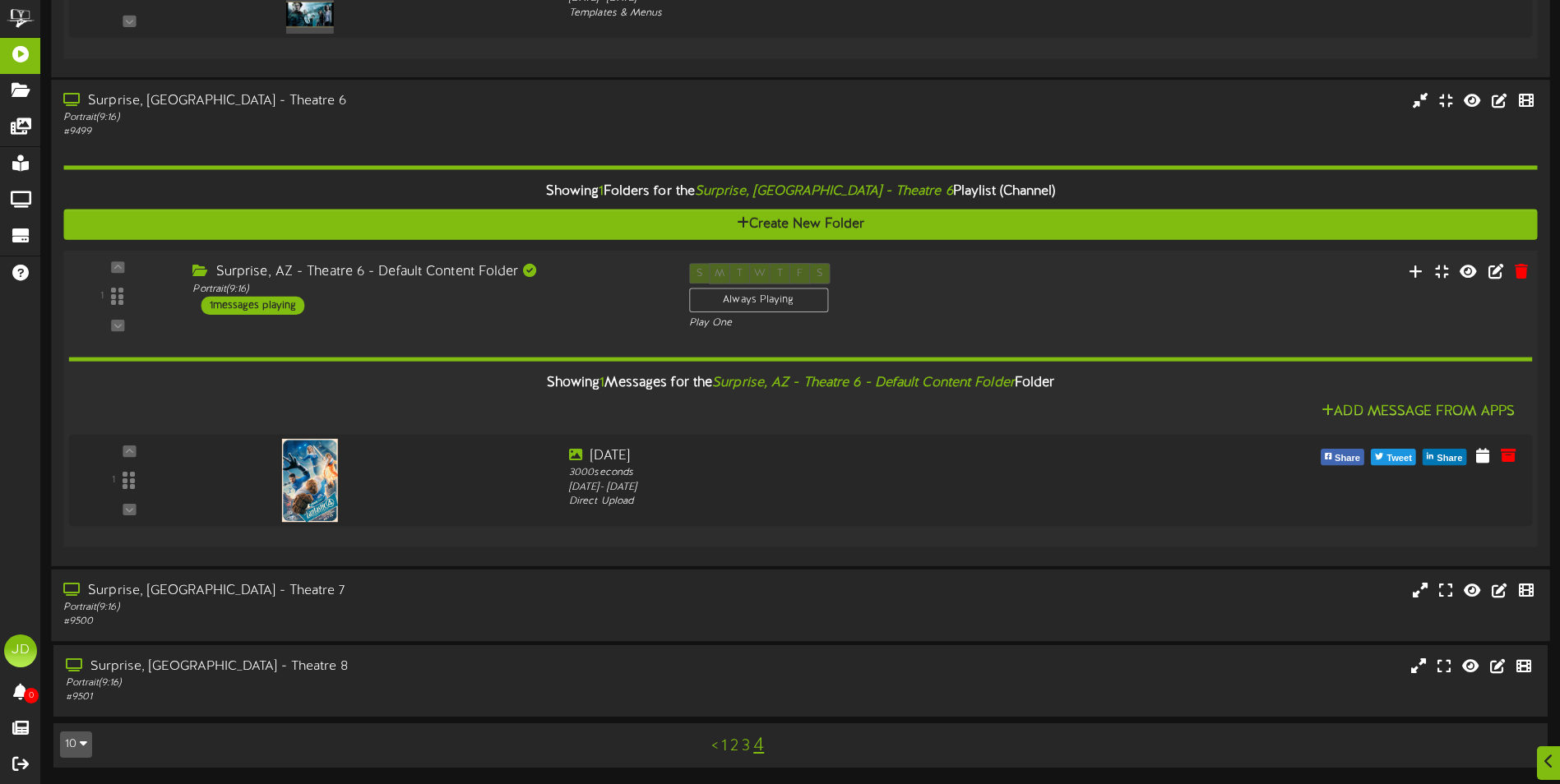
click at [530, 591] on div "Surprise, [GEOGRAPHIC_DATA] - Theatre 7" at bounding box center [363, 590] width 599 height 19
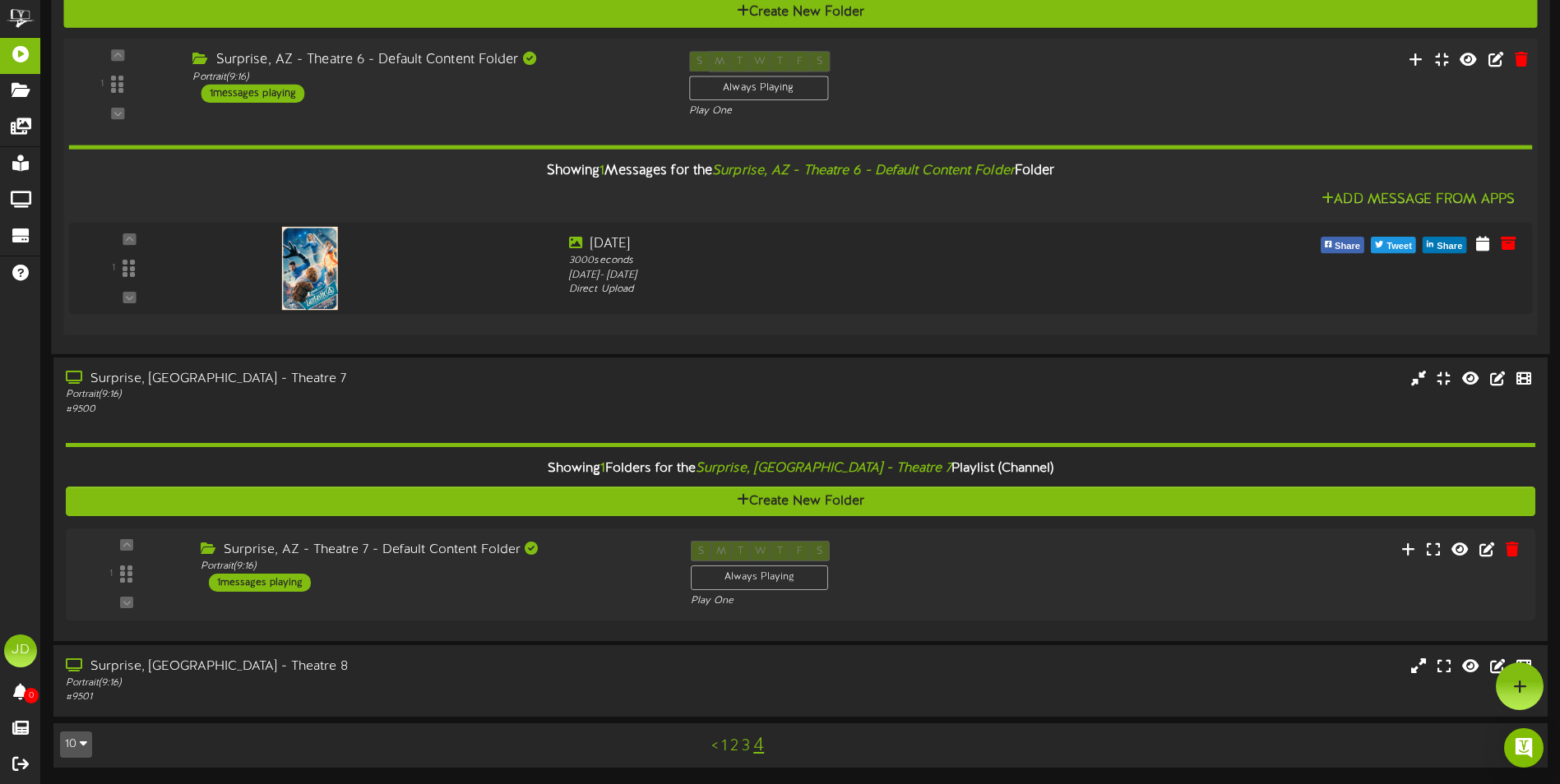
scroll to position [780, 0]
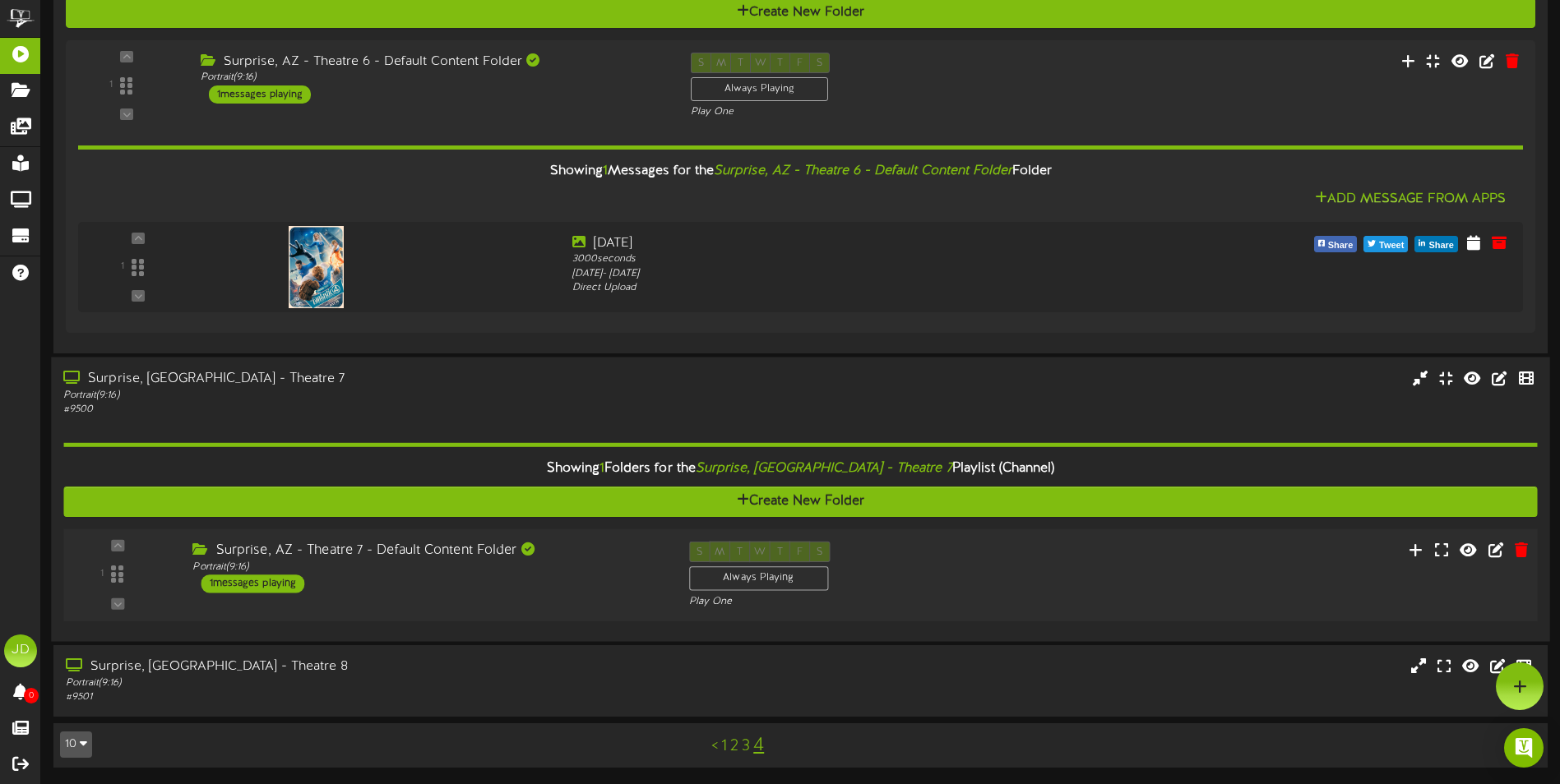
click at [595, 589] on div "Surprise, AZ - Theatre 7 - Default Content Folder Portrait ( 9:16 ) 1 messages …" at bounding box center [427, 567] width 496 height 52
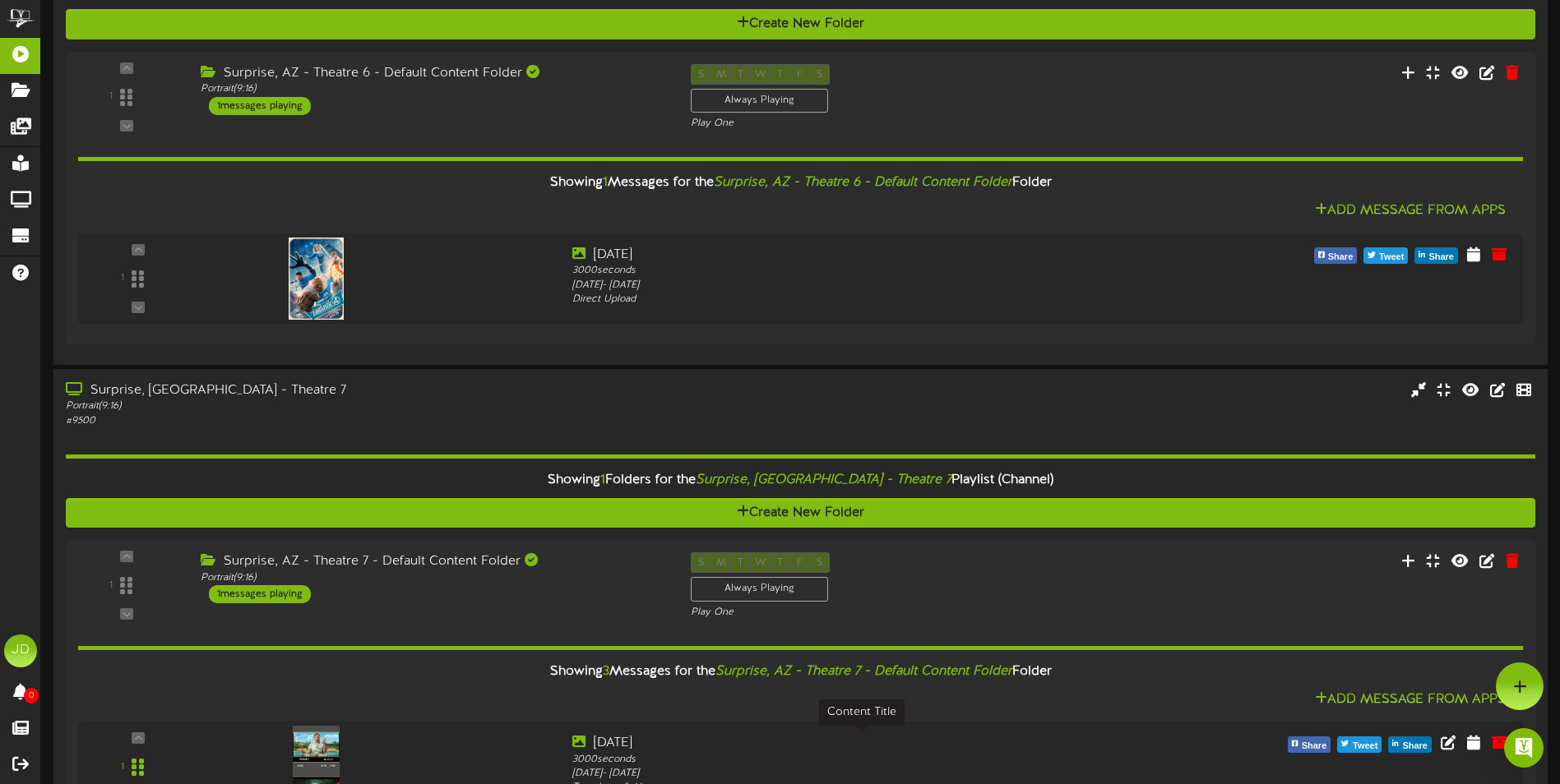
scroll to position [439, 0]
